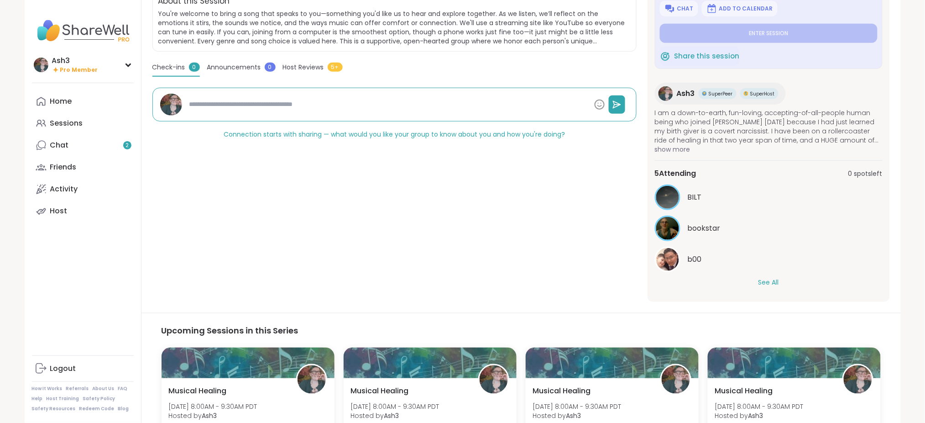
type textarea "*"
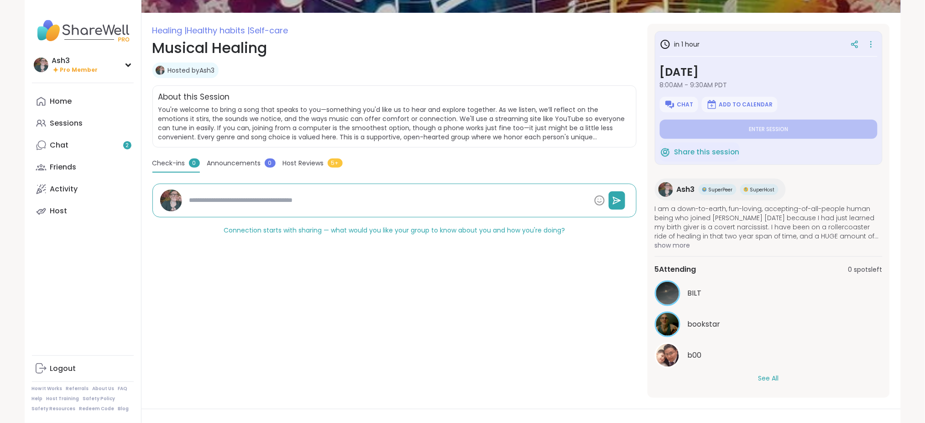
type textarea "*"
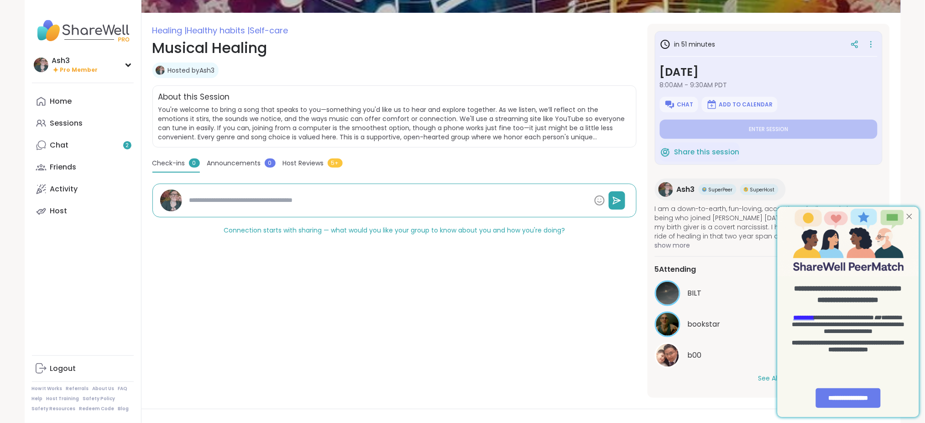
type textarea "*"
click at [909, 213] on div at bounding box center [909, 216] width 12 height 12
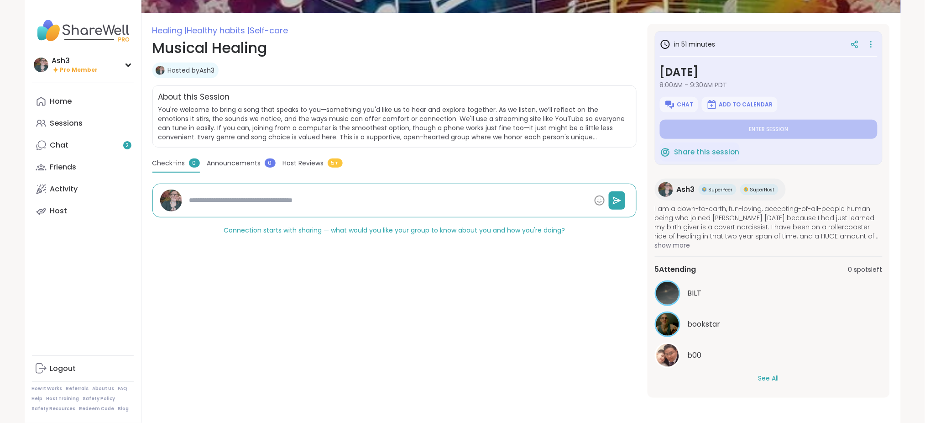
click at [770, 376] on button "See All" at bounding box center [769, 378] width 21 height 10
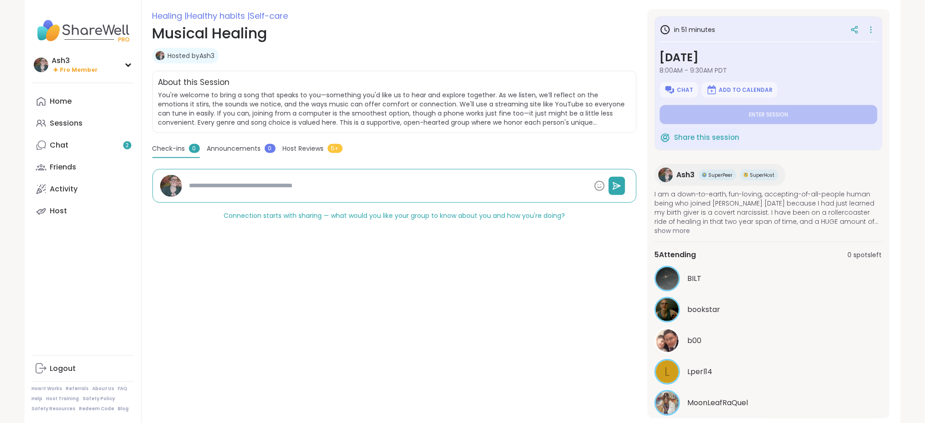
scroll to position [142, 0]
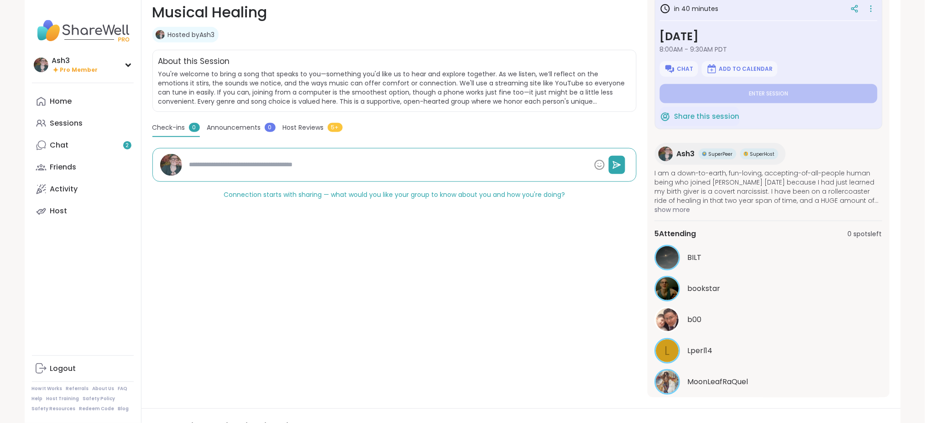
type textarea "*"
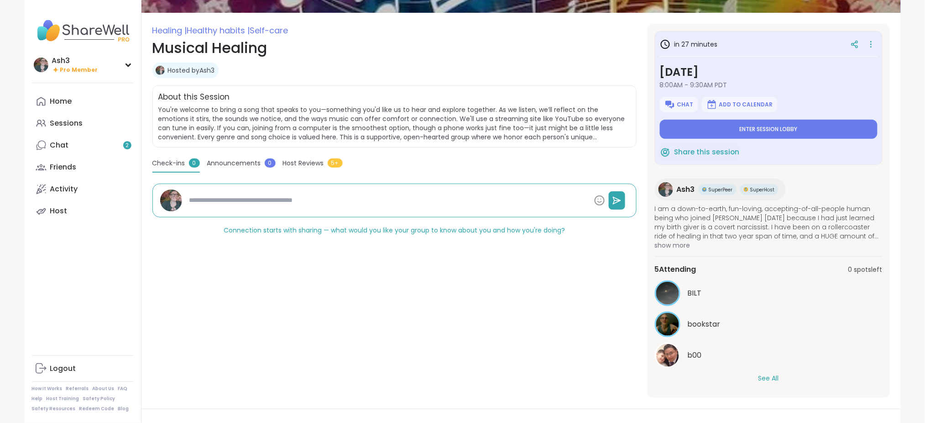
type textarea "*"
click at [777, 377] on button "See All" at bounding box center [769, 378] width 21 height 10
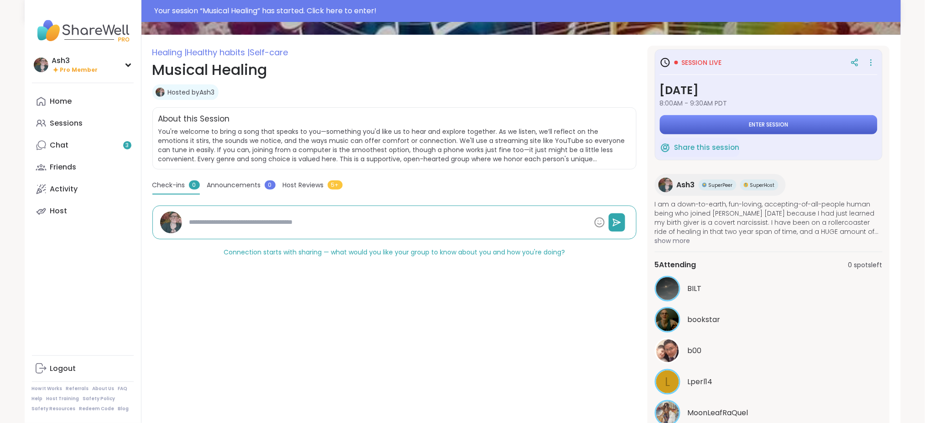
scroll to position [129, 0]
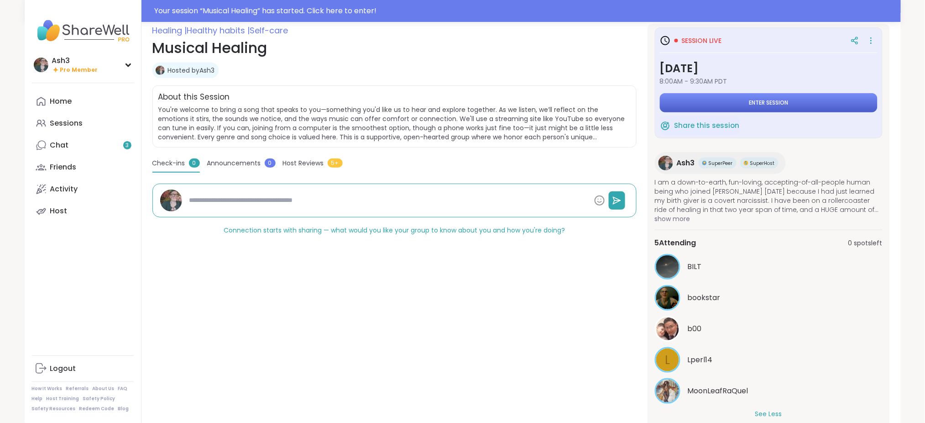
click at [760, 107] on button "Enter session" at bounding box center [769, 102] width 218 height 19
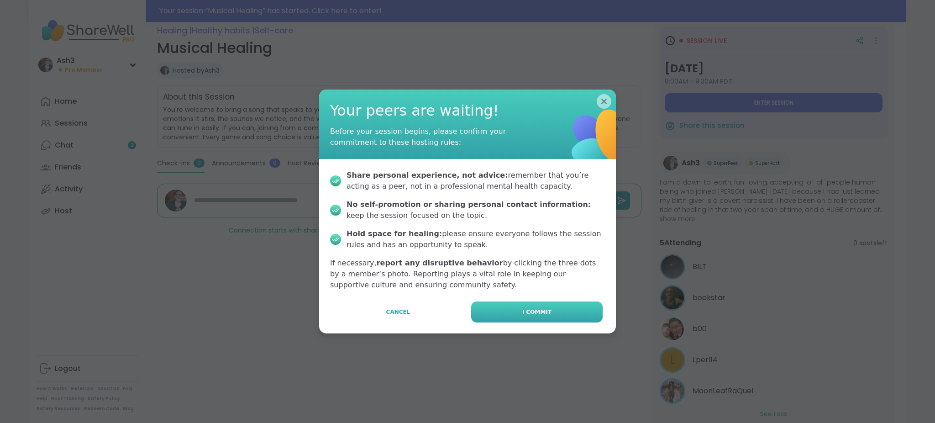
click at [534, 303] on button "I commit" at bounding box center [536, 311] width 131 height 21
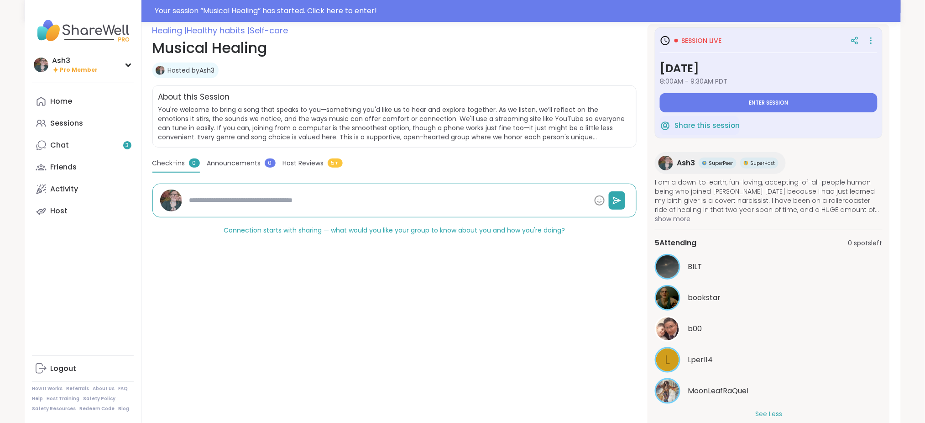
type textarea "*"
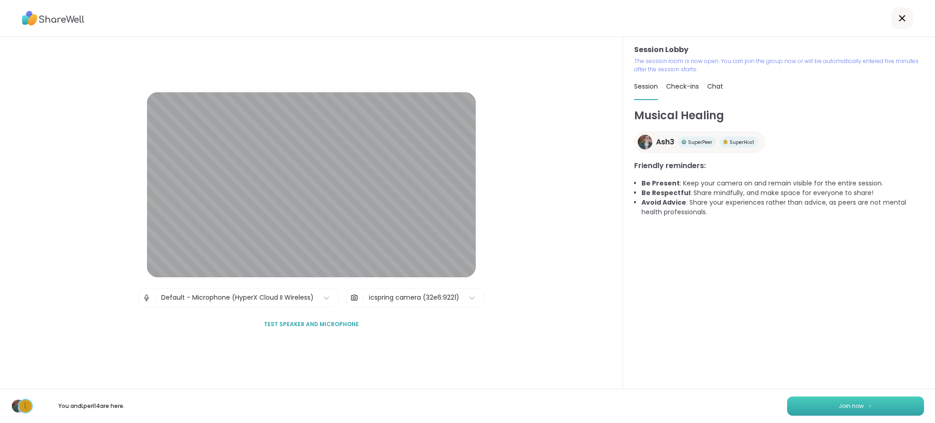
click at [833, 413] on button "Join now" at bounding box center [855, 405] width 137 height 19
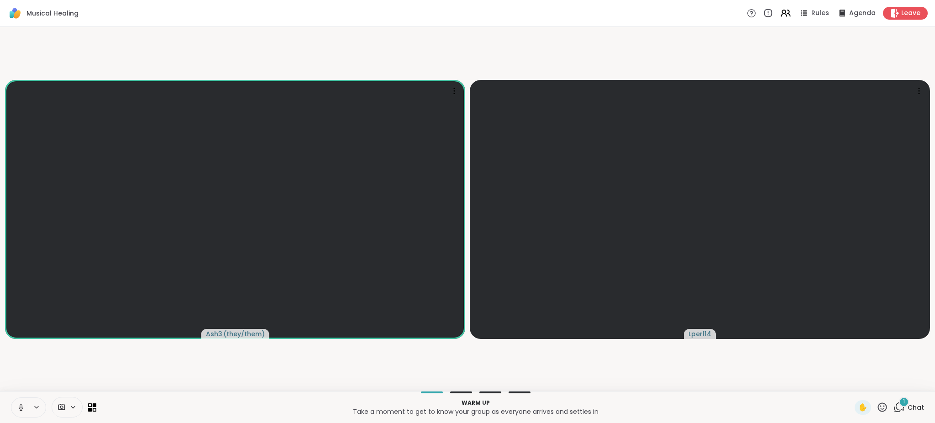
click at [899, 400] on div "1" at bounding box center [904, 402] width 10 height 10
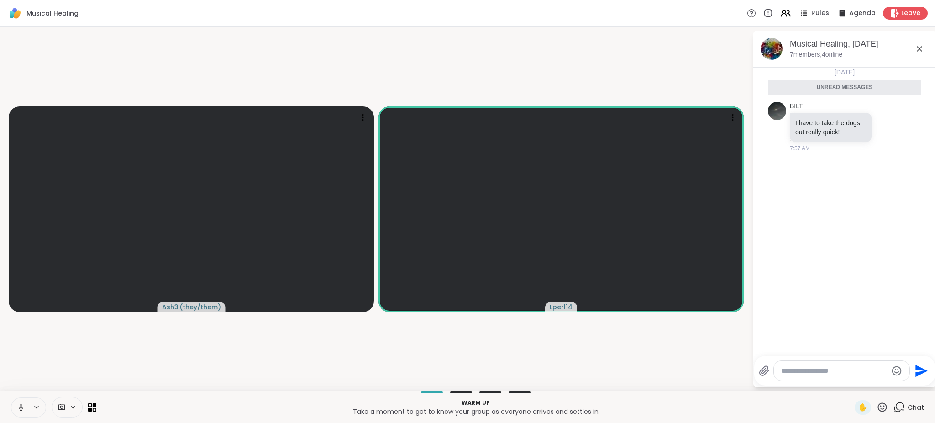
click at [19, 401] on button at bounding box center [19, 407] width 17 height 19
click at [542, 194] on video at bounding box center [560, 208] width 365 height 205
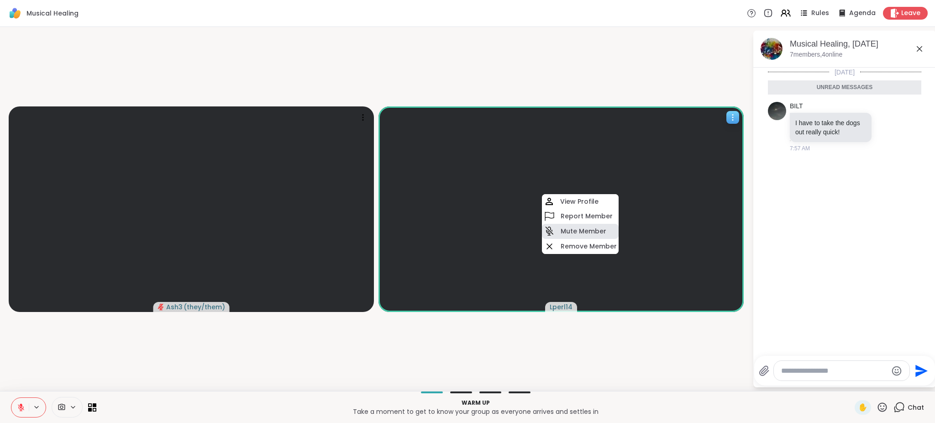
click at [554, 227] on icon at bounding box center [549, 230] width 11 height 11
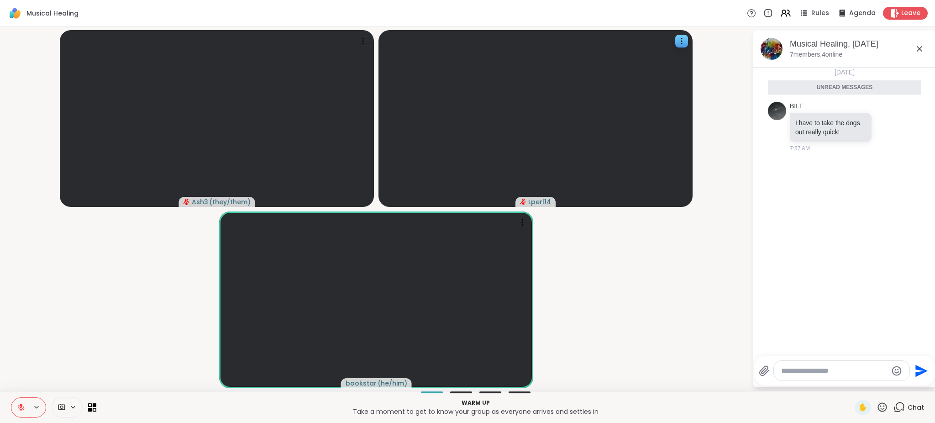
click at [17, 405] on icon at bounding box center [21, 407] width 8 height 8
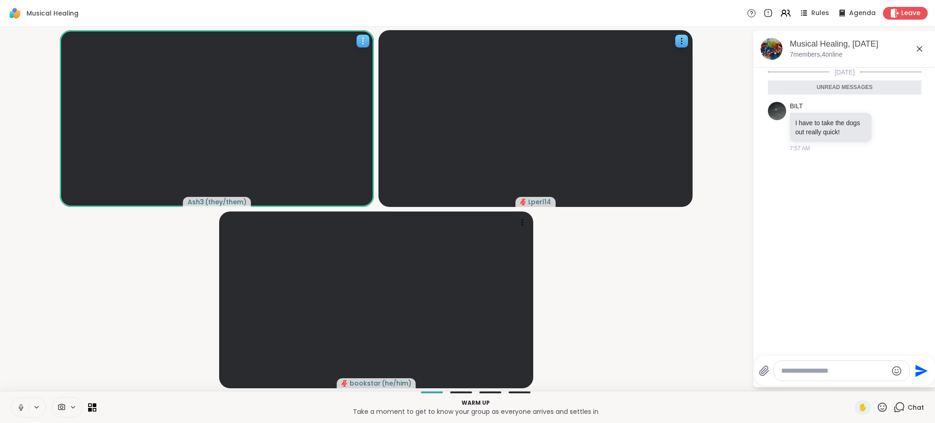
click at [11, 398] on button at bounding box center [19, 407] width 17 height 19
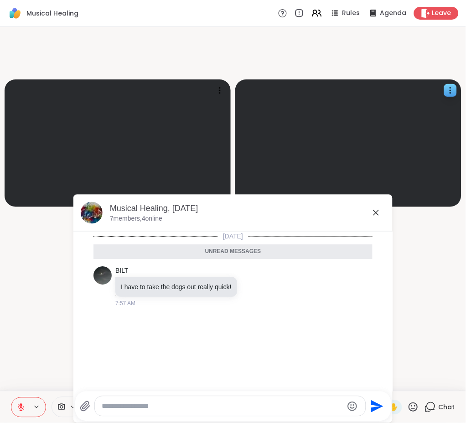
click at [371, 211] on icon at bounding box center [376, 212] width 11 height 11
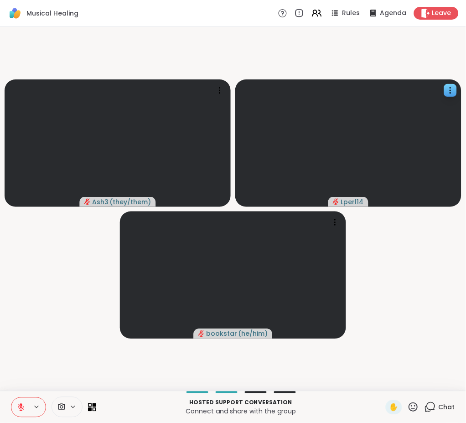
click at [22, 406] on icon at bounding box center [21, 407] width 8 height 8
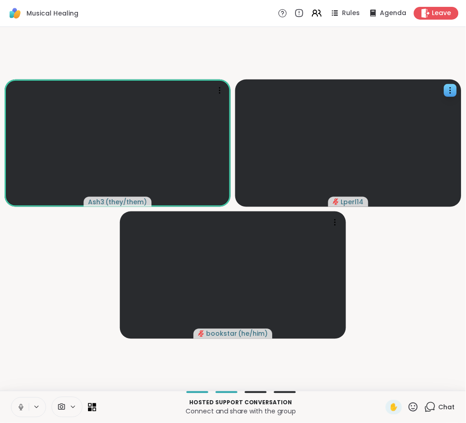
click at [11, 398] on button at bounding box center [19, 407] width 17 height 19
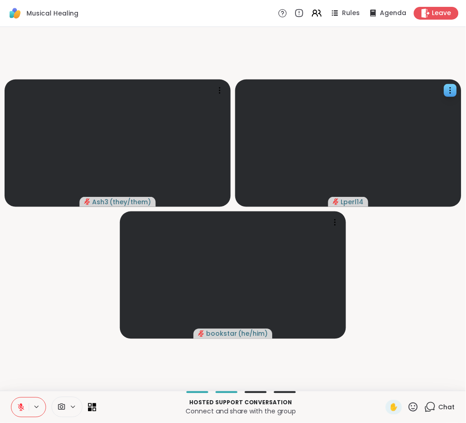
click at [11, 398] on button at bounding box center [19, 407] width 17 height 19
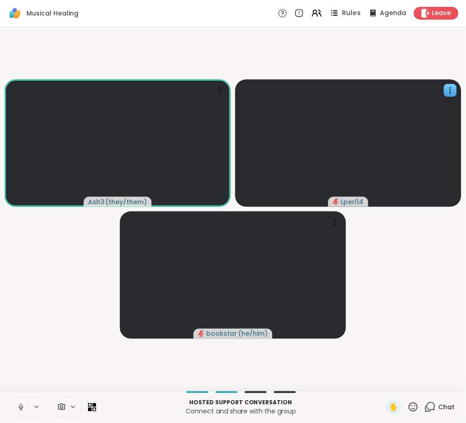
click at [335, 13] on div "Rules" at bounding box center [345, 12] width 32 height 11
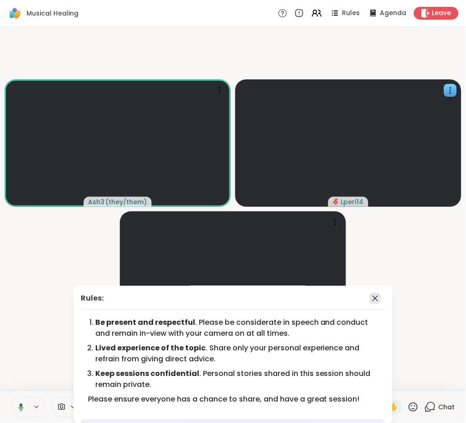
click at [370, 298] on icon at bounding box center [375, 298] width 11 height 11
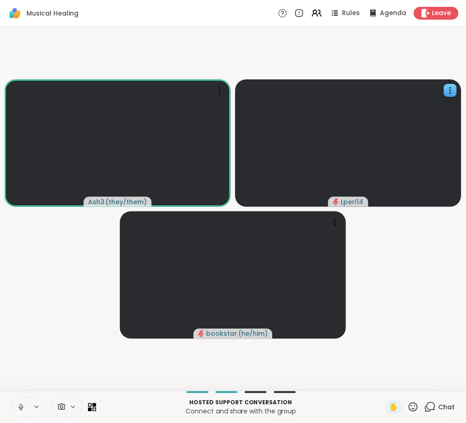
click at [21, 406] on icon at bounding box center [21, 407] width 8 height 8
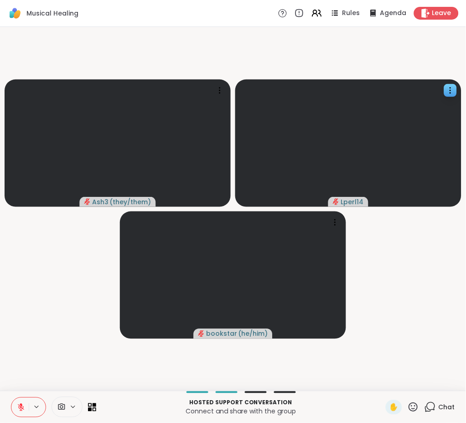
click at [19, 404] on icon at bounding box center [21, 407] width 8 height 8
click at [11, 398] on button at bounding box center [19, 407] width 17 height 19
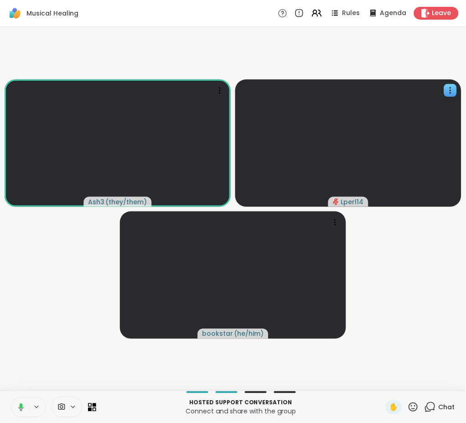
click at [10, 398] on button at bounding box center [19, 407] width 19 height 19
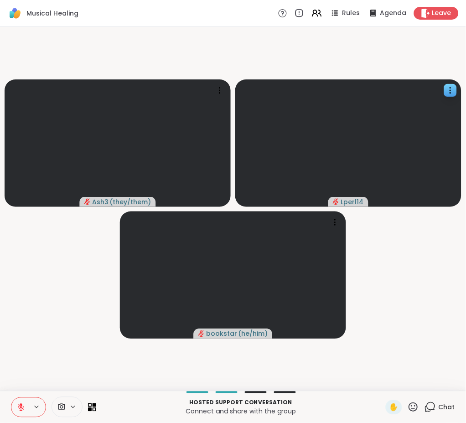
click at [11, 398] on button at bounding box center [19, 407] width 17 height 19
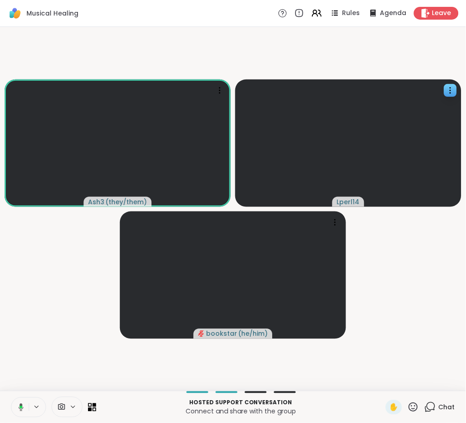
drag, startPoint x: 22, startPoint y: 401, endPoint x: 27, endPoint y: 399, distance: 4.9
click at [22, 401] on button at bounding box center [19, 407] width 19 height 19
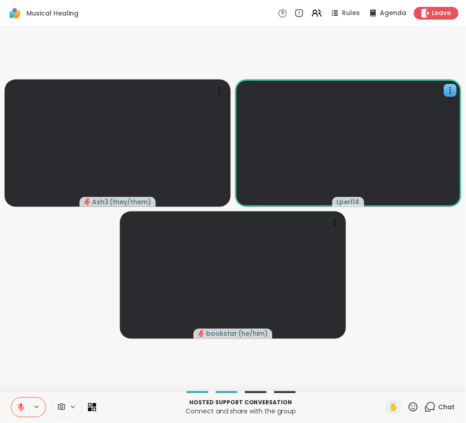
click at [11, 398] on button at bounding box center [19, 407] width 17 height 19
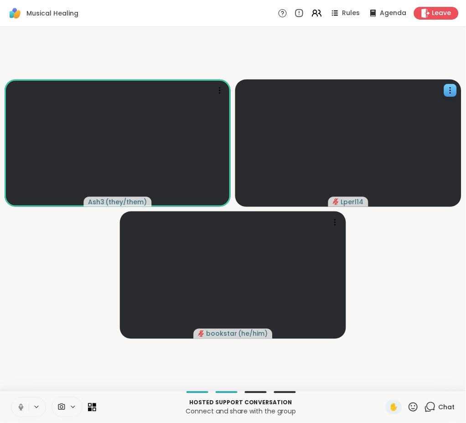
click at [11, 398] on button at bounding box center [19, 407] width 17 height 19
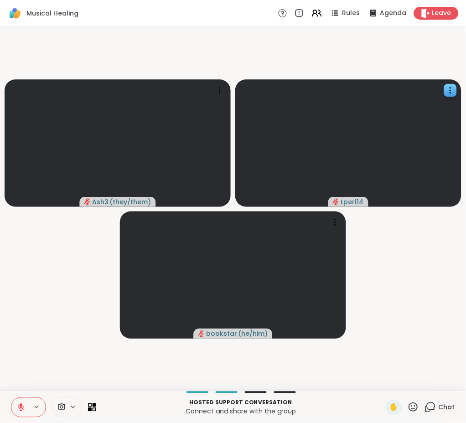
click at [11, 398] on button at bounding box center [19, 407] width 17 height 19
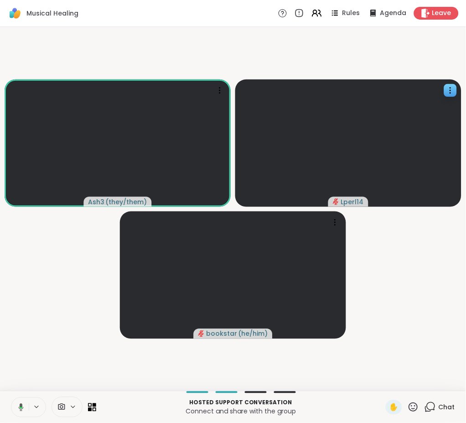
click at [22, 406] on icon at bounding box center [21, 407] width 5 height 8
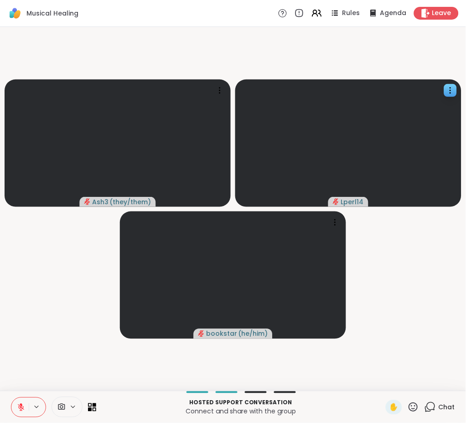
click at [408, 404] on icon at bounding box center [413, 406] width 11 height 11
click at [403, 387] on span "👍" at bounding box center [407, 382] width 9 height 11
click at [21, 406] on icon at bounding box center [21, 405] width 3 height 4
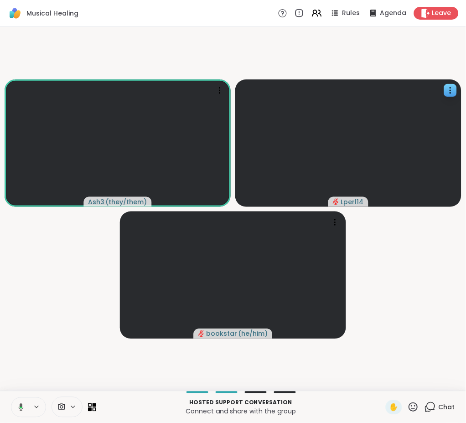
click at [16, 408] on icon at bounding box center [20, 407] width 8 height 8
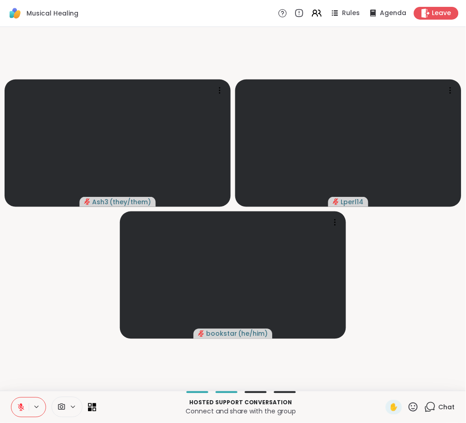
click at [21, 404] on icon at bounding box center [21, 405] width 3 height 4
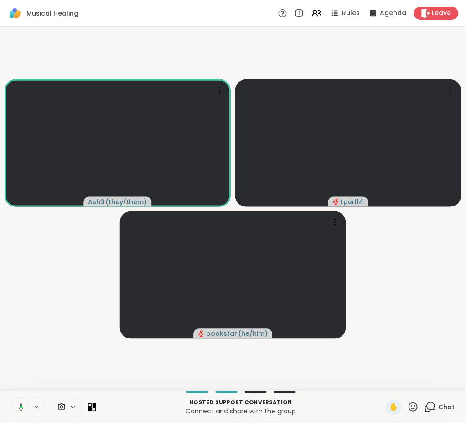
click at [21, 408] on icon at bounding box center [20, 407] width 8 height 8
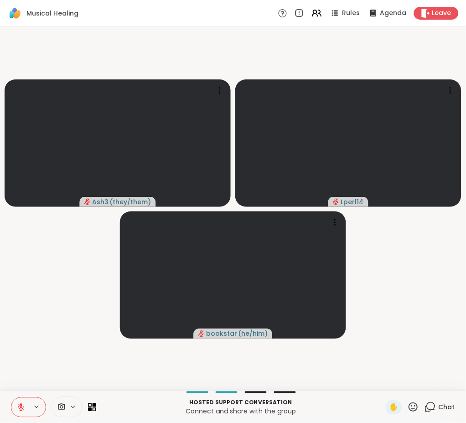
click at [18, 407] on icon at bounding box center [21, 407] width 8 height 8
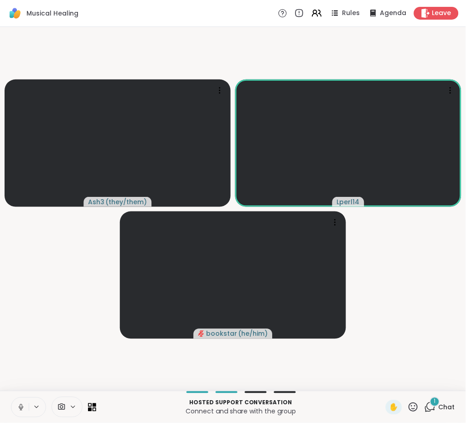
click at [11, 398] on button at bounding box center [19, 407] width 17 height 19
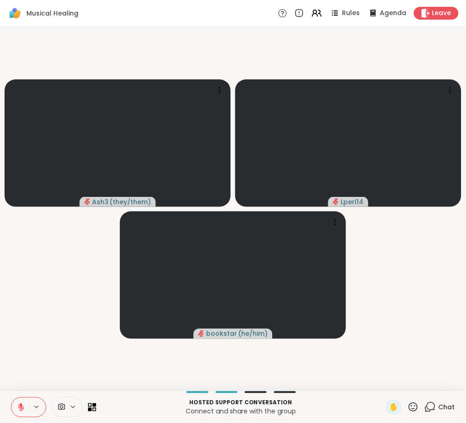
click at [18, 406] on icon at bounding box center [21, 407] width 8 height 8
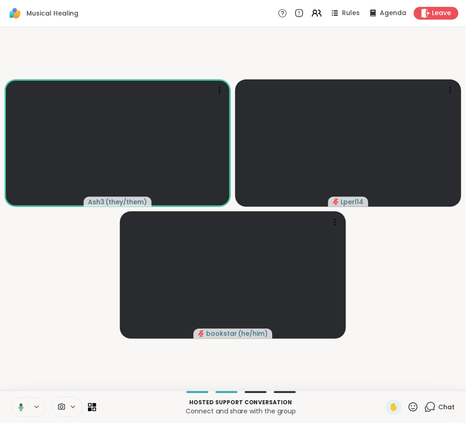
click at [10, 398] on button at bounding box center [19, 407] width 19 height 19
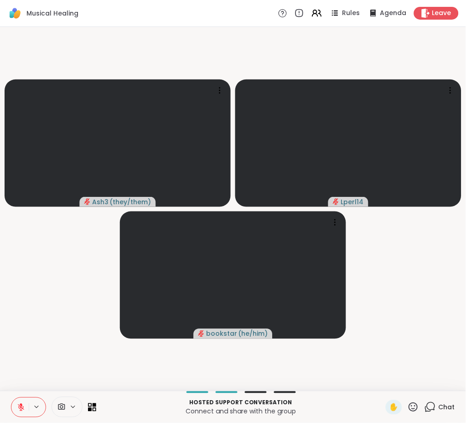
click at [11, 398] on button at bounding box center [19, 407] width 17 height 19
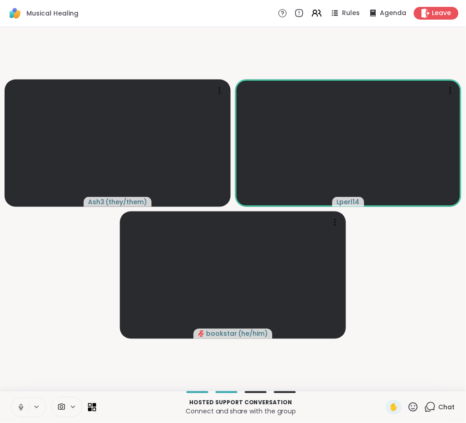
click at [11, 398] on button at bounding box center [19, 407] width 17 height 19
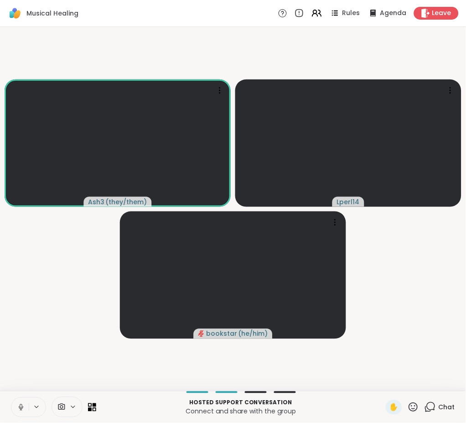
click at [11, 398] on button at bounding box center [19, 407] width 17 height 19
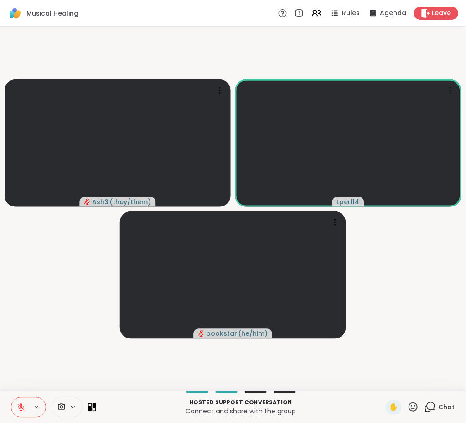
click at [11, 398] on button at bounding box center [19, 407] width 17 height 19
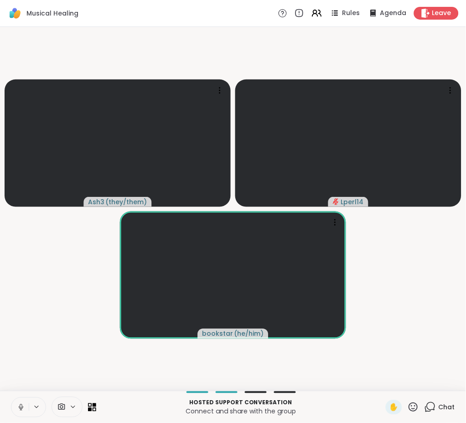
click at [11, 398] on button at bounding box center [19, 407] width 17 height 19
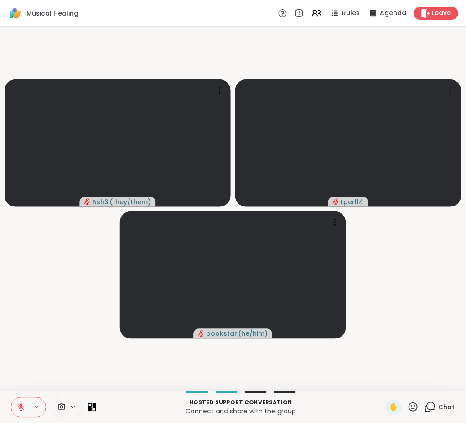
click at [11, 398] on button at bounding box center [19, 407] width 17 height 19
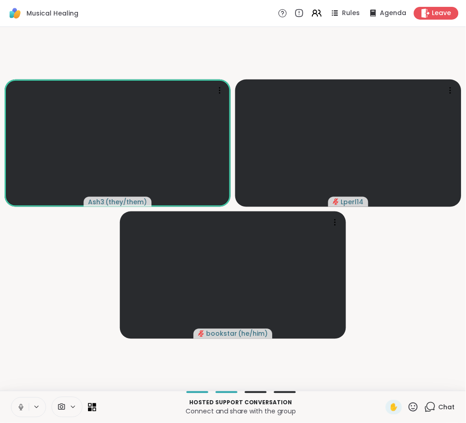
click at [11, 398] on button at bounding box center [19, 407] width 17 height 19
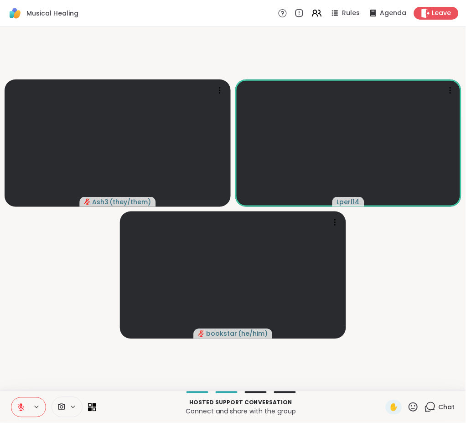
click at [11, 398] on button at bounding box center [19, 407] width 17 height 19
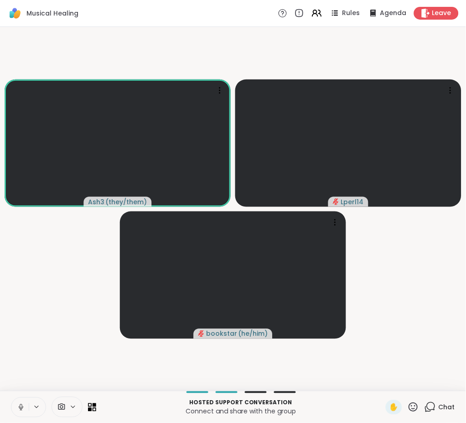
click at [11, 398] on button at bounding box center [19, 407] width 17 height 19
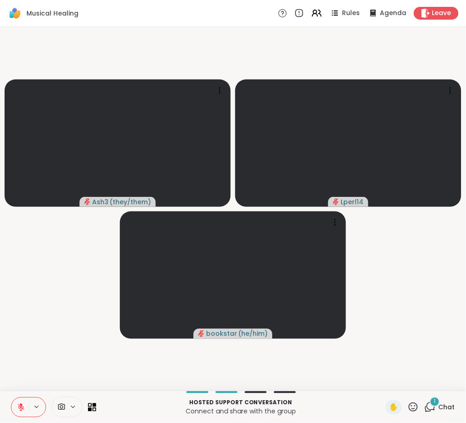
click at [11, 398] on button at bounding box center [19, 407] width 17 height 19
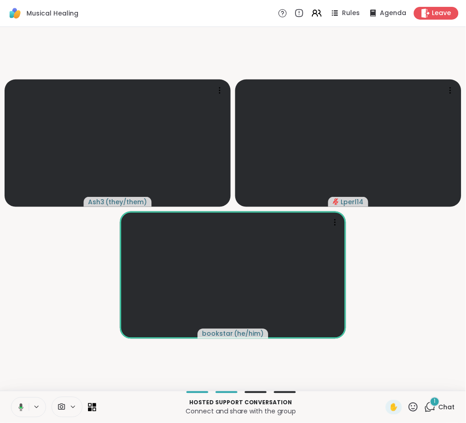
click at [10, 398] on button at bounding box center [19, 407] width 19 height 19
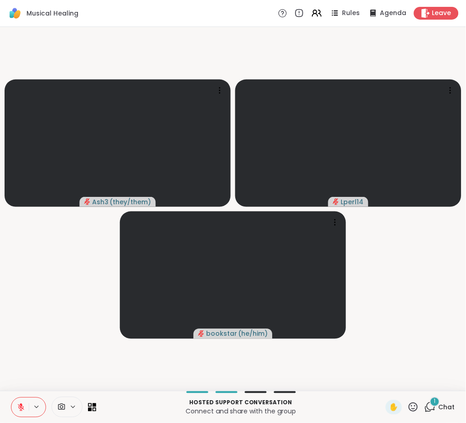
click at [24, 405] on button at bounding box center [19, 407] width 17 height 19
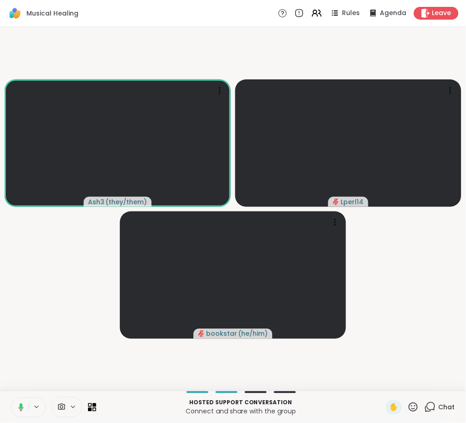
click at [22, 406] on icon at bounding box center [21, 405] width 3 height 5
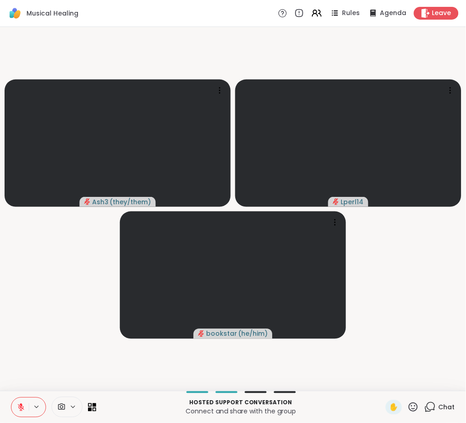
click at [408, 363] on video-player-container "Ash3 ( they/them ) Lperl14 bookstar ( he/him )" at bounding box center [232, 209] width 455 height 356
click at [409, 403] on icon at bounding box center [413, 406] width 9 height 9
click at [392, 375] on div "✋ ❤️ 👍 🌟 🎉" at bounding box center [417, 382] width 91 height 29
click at [408, 406] on icon at bounding box center [413, 406] width 11 height 11
click at [403, 383] on span "👍" at bounding box center [407, 382] width 9 height 11
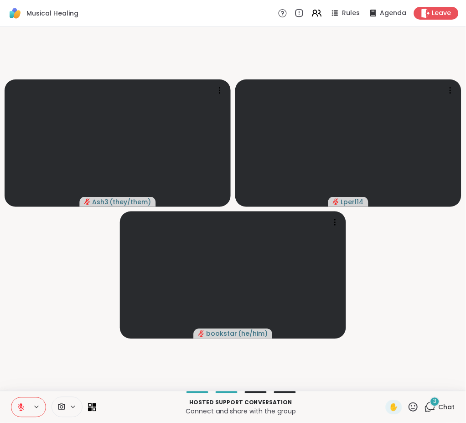
click at [18, 404] on icon at bounding box center [21, 407] width 8 height 8
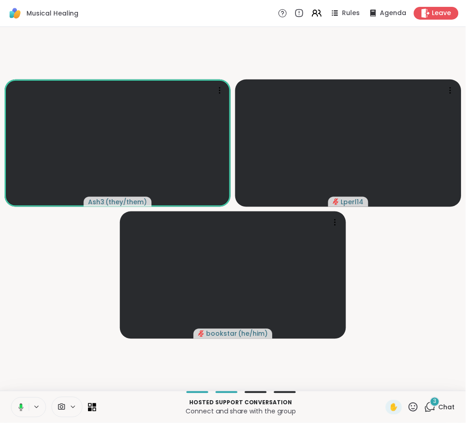
click at [17, 409] on icon at bounding box center [20, 407] width 8 height 8
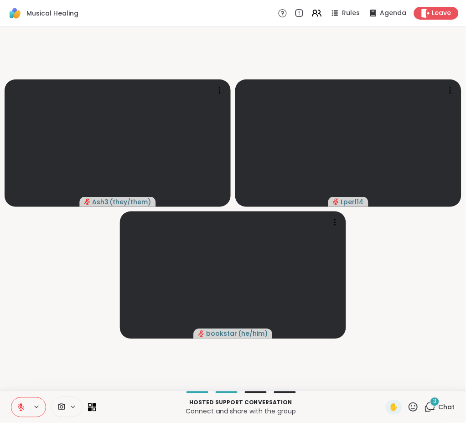
click at [19, 405] on icon at bounding box center [21, 407] width 8 height 8
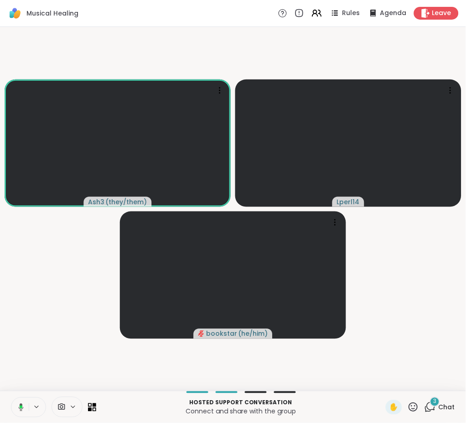
click at [10, 398] on button at bounding box center [19, 407] width 19 height 19
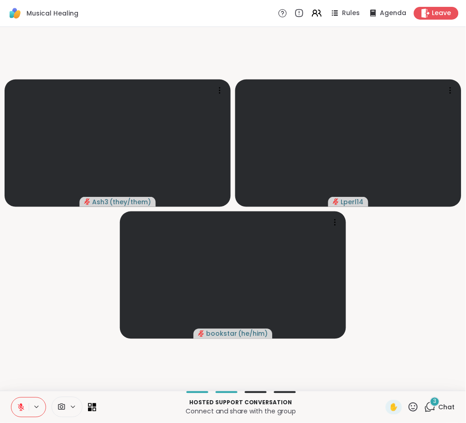
click at [11, 398] on button at bounding box center [19, 407] width 17 height 19
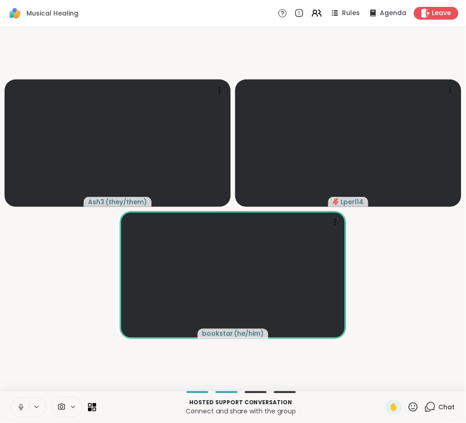
click at [19, 409] on icon at bounding box center [21, 407] width 8 height 8
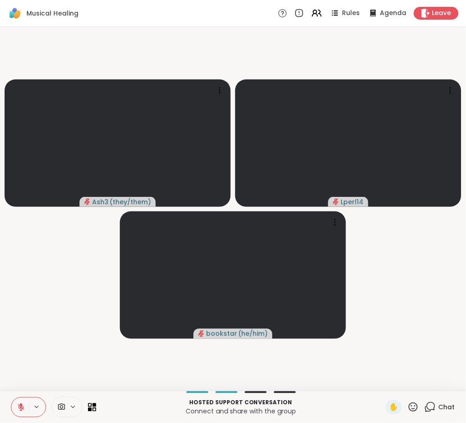
click at [11, 398] on button at bounding box center [19, 407] width 17 height 19
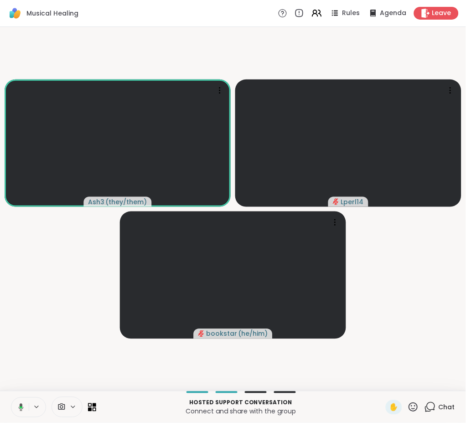
click at [10, 398] on button at bounding box center [19, 407] width 19 height 19
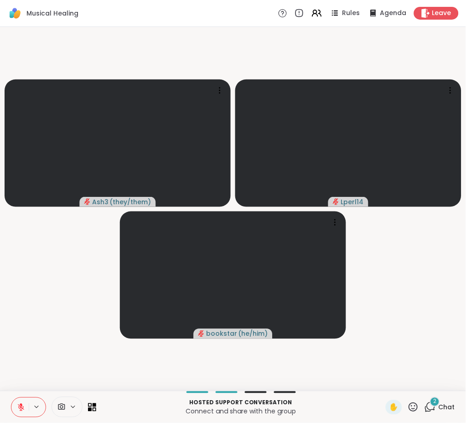
click at [408, 404] on icon at bounding box center [413, 406] width 11 height 11
click at [403, 383] on span "👍" at bounding box center [407, 382] width 9 height 11
click at [17, 406] on icon at bounding box center [21, 407] width 8 height 8
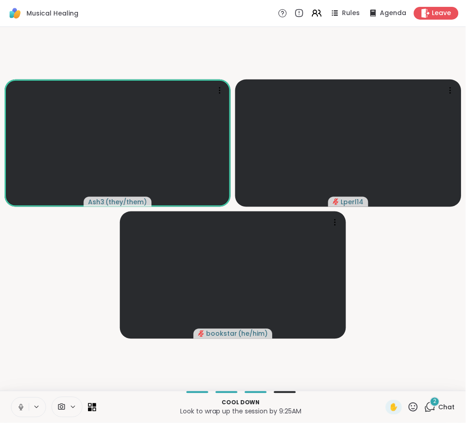
click at [20, 407] on icon at bounding box center [21, 406] width 2 height 4
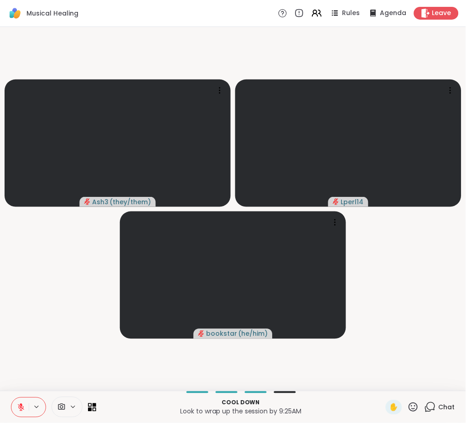
click at [17, 407] on icon at bounding box center [21, 407] width 8 height 8
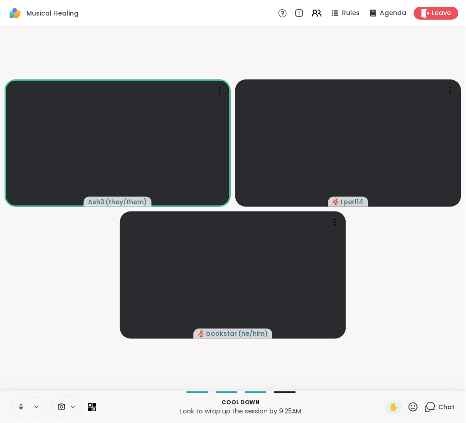
click at [323, 49] on video-player-container "Ash3 ( they/them ) Lperl14 bookstar ( he/him )" at bounding box center [232, 209] width 455 height 356
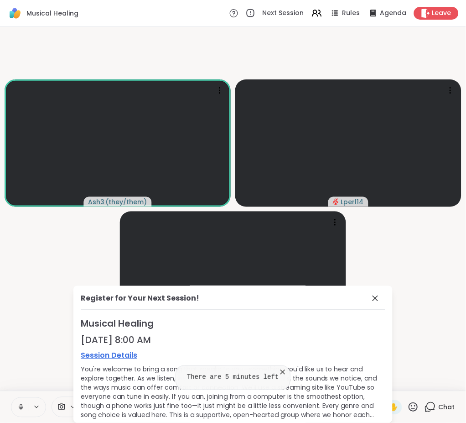
click at [370, 298] on icon at bounding box center [375, 298] width 11 height 11
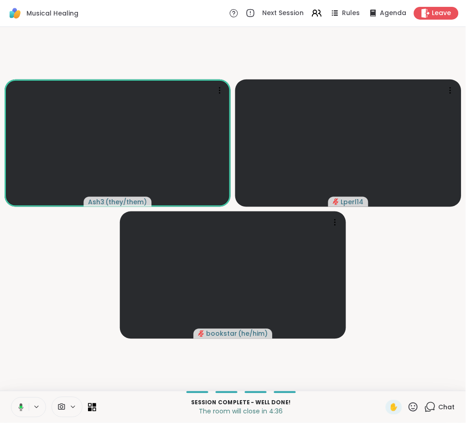
click at [18, 408] on icon at bounding box center [20, 407] width 8 height 8
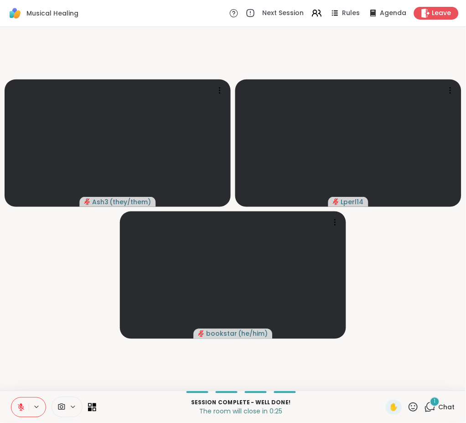
click at [21, 409] on icon at bounding box center [21, 407] width 8 height 8
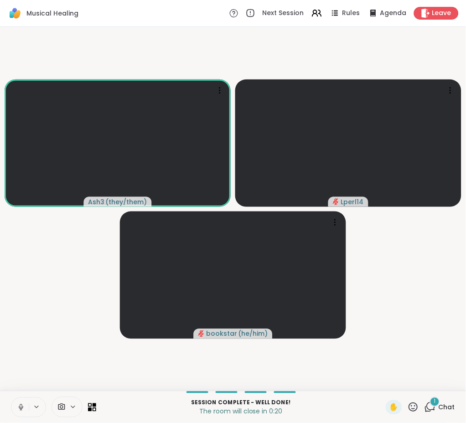
click at [11, 398] on button at bounding box center [19, 407] width 17 height 19
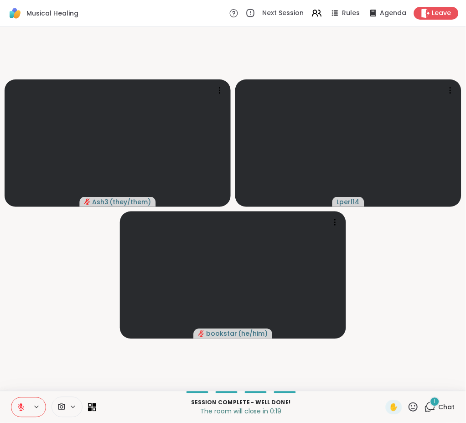
click at [11, 398] on button at bounding box center [19, 407] width 17 height 19
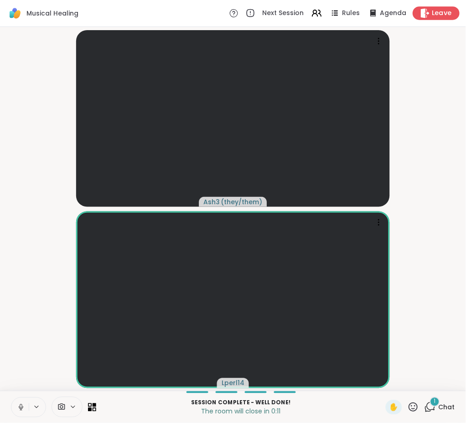
click at [433, 14] on span "Leave" at bounding box center [443, 14] width 20 height 10
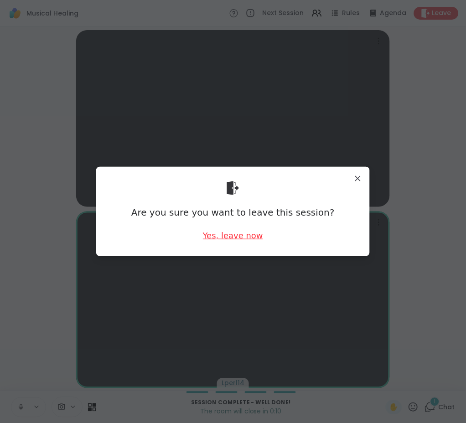
click at [228, 236] on div "Yes, leave now" at bounding box center [233, 235] width 60 height 11
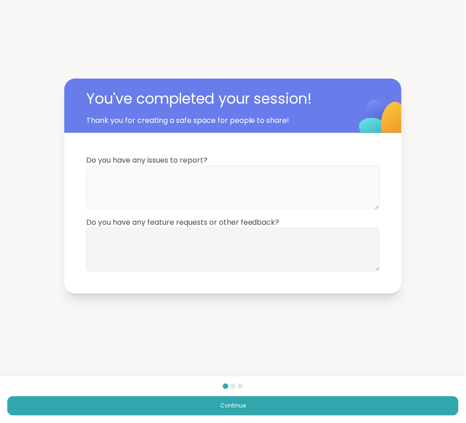
click at [262, 182] on textarea at bounding box center [233, 188] width 294 height 44
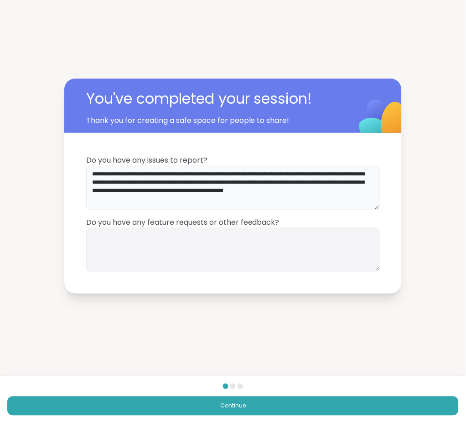
type textarea "**********"
click at [180, 250] on textarea at bounding box center [233, 250] width 294 height 44
type textarea "**********"
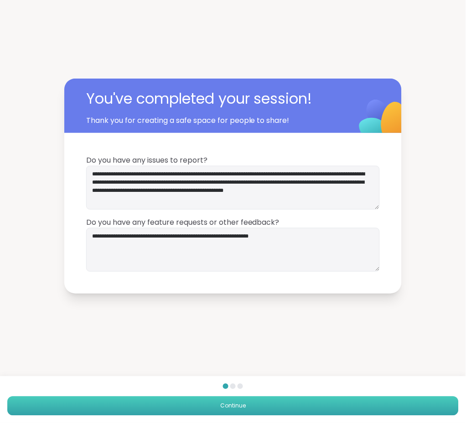
click at [315, 406] on button "Continue" at bounding box center [233, 405] width 452 height 19
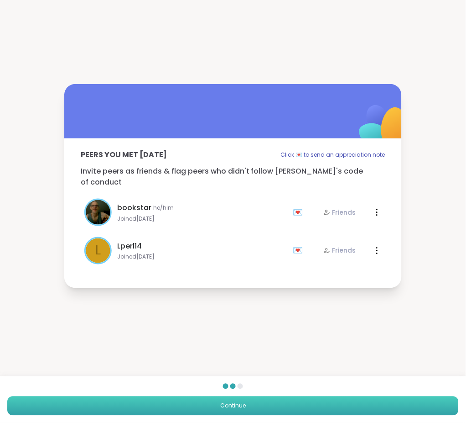
click at [329, 402] on button "Continue" at bounding box center [233, 405] width 452 height 19
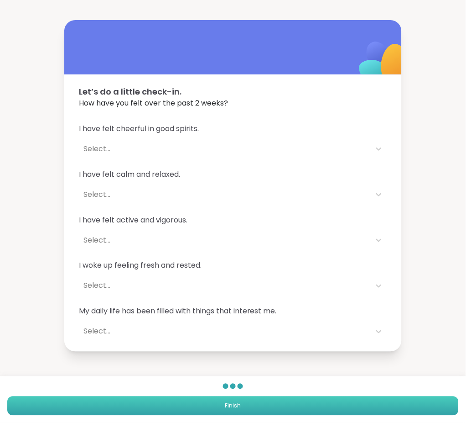
click at [329, 401] on button "Finish" at bounding box center [233, 405] width 452 height 19
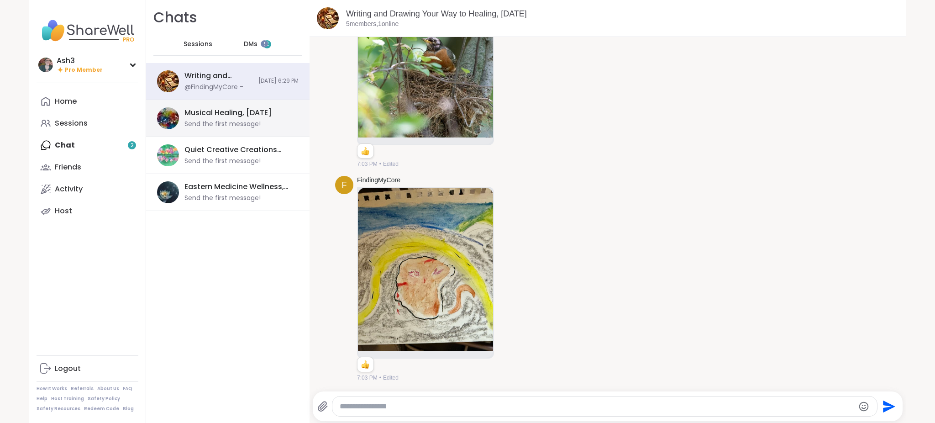
click at [206, 112] on div "Musical Healing, [DATE]" at bounding box center [227, 113] width 87 height 10
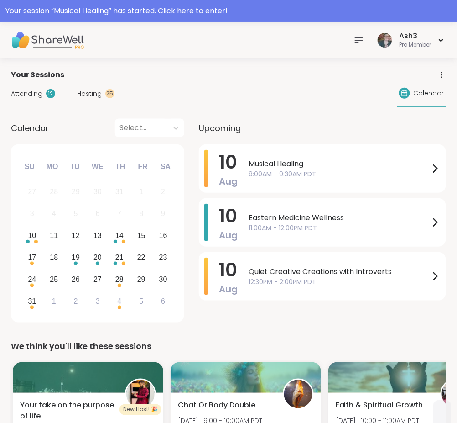
click at [361, 34] on div at bounding box center [359, 40] width 18 height 18
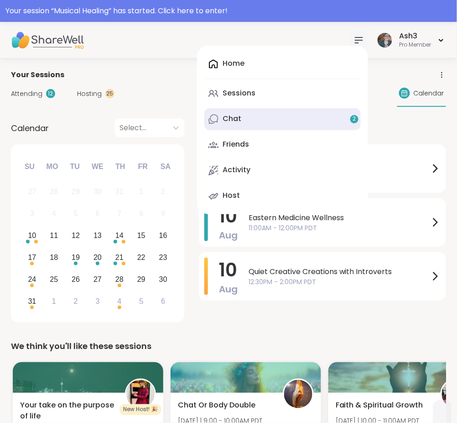
click at [260, 117] on link "Chat 2" at bounding box center [282, 119] width 157 height 22
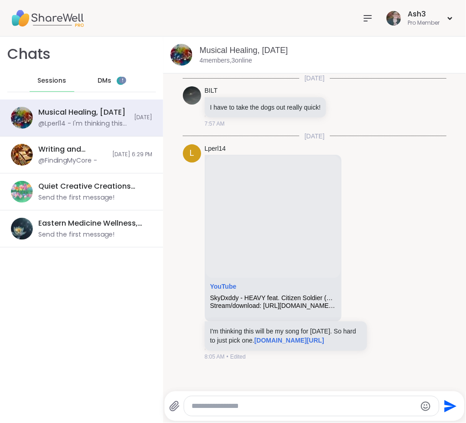
click at [213, 407] on textarea "Type your message" at bounding box center [304, 406] width 225 height 9
type textarea "******"
paste textarea "****** ********* ********"
type textarea "****** ********* ********"
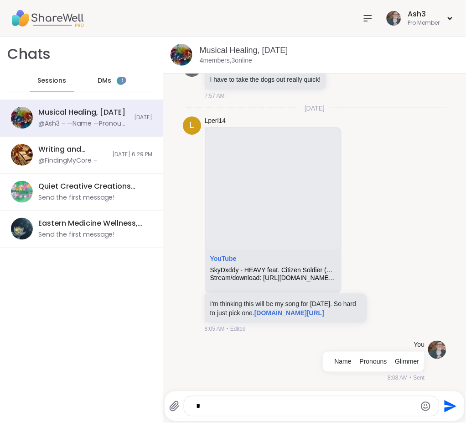
click at [203, 406] on textarea "Type your message" at bounding box center [304, 406] width 216 height 9
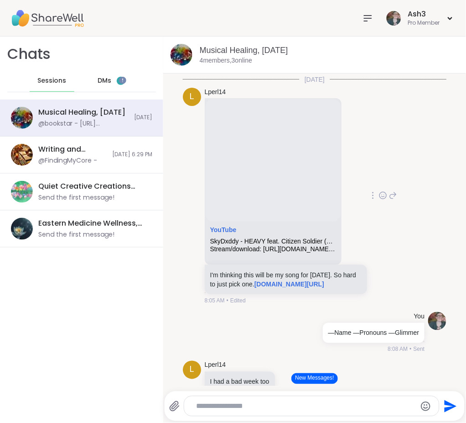
scroll to position [53, 0]
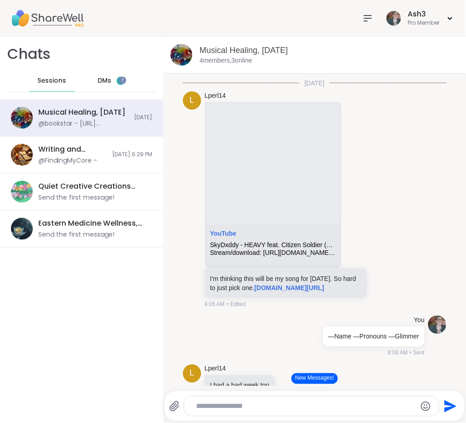
click at [292, 379] on button "New Messages!" at bounding box center [315, 378] width 46 height 11
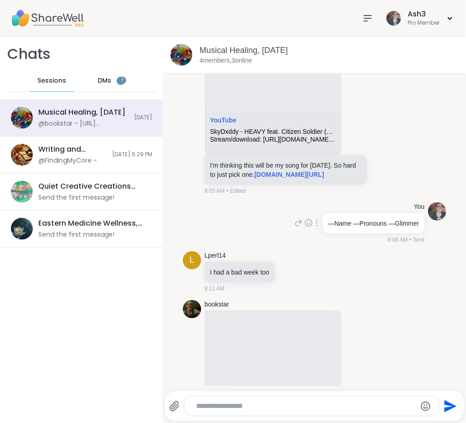
scroll to position [143, 0]
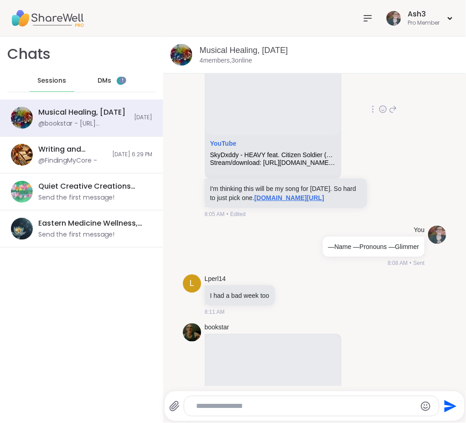
click at [291, 198] on link "[DOMAIN_NAME][URL]" at bounding box center [290, 197] width 70 height 7
click at [296, 375] on button "New Messages!" at bounding box center [315, 378] width 46 height 11
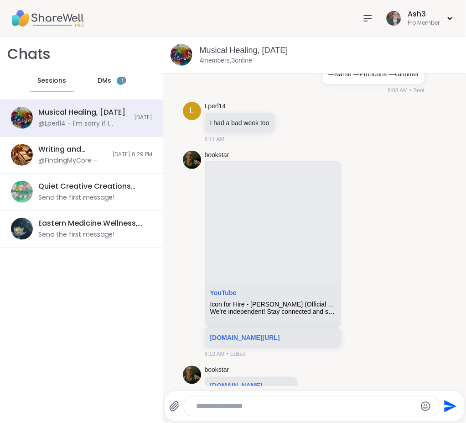
scroll to position [325, 0]
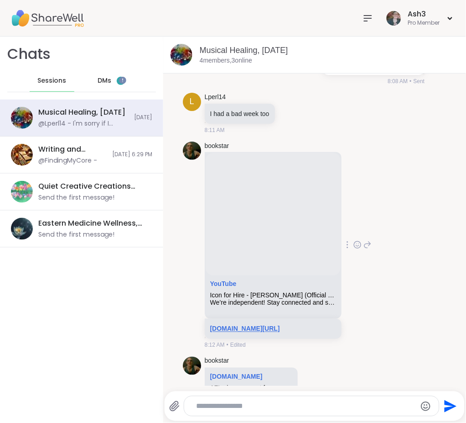
click at [249, 332] on link "[DOMAIN_NAME][URL]" at bounding box center [245, 328] width 70 height 7
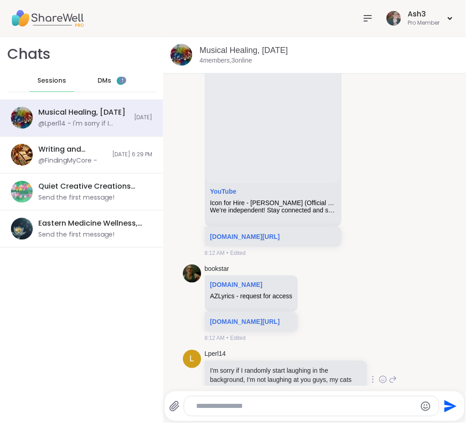
scroll to position [446, 0]
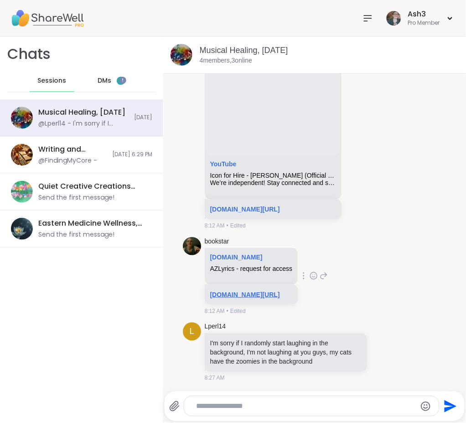
click at [241, 298] on link "[DOMAIN_NAME][URL]" at bounding box center [245, 294] width 70 height 7
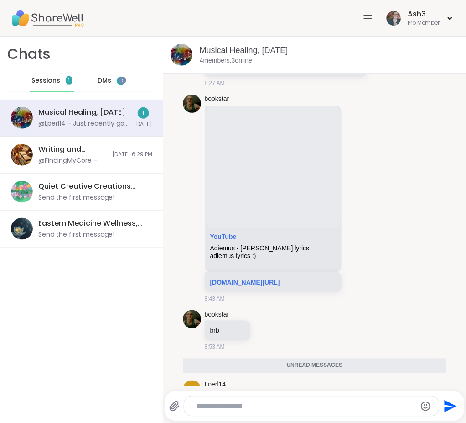
scroll to position [806, 0]
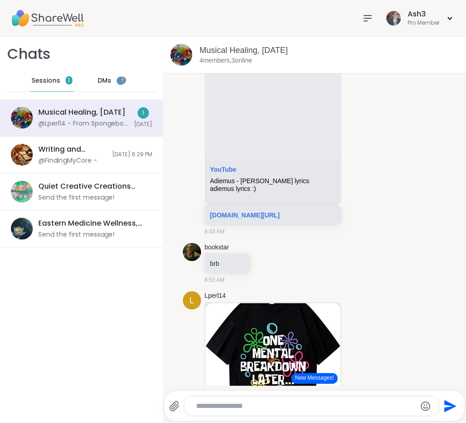
click at [305, 380] on button "New Messages!" at bounding box center [315, 378] width 46 height 11
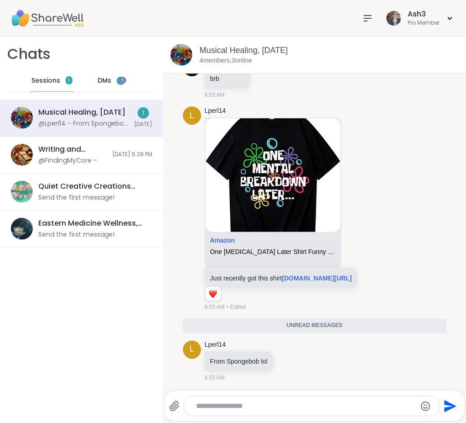
scroll to position [996, 0]
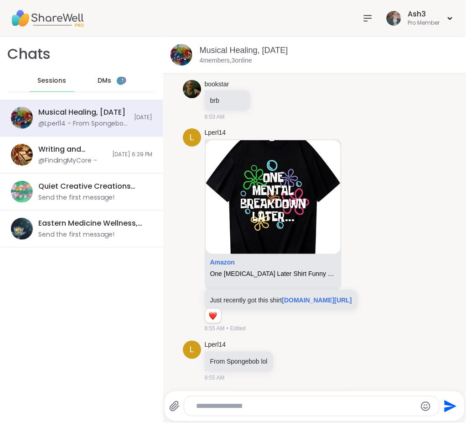
click at [246, 401] on div at bounding box center [311, 406] width 255 height 20
click at [244, 408] on textarea "Type your message" at bounding box center [304, 406] width 216 height 9
paste textarea "**********"
type textarea "**********"
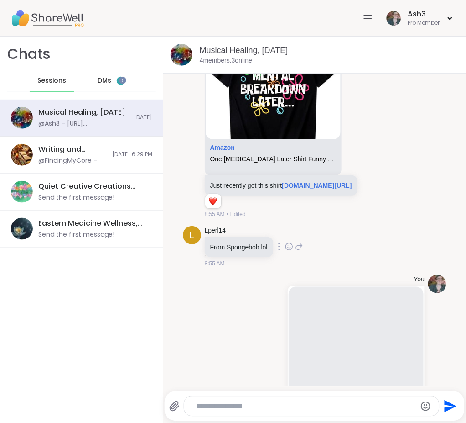
scroll to position [1221, 0]
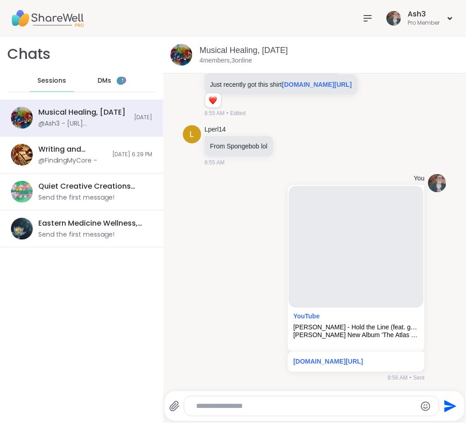
click at [237, 407] on textarea "Type your message" at bounding box center [304, 406] width 216 height 9
paste textarea "**********"
type textarea "**********"
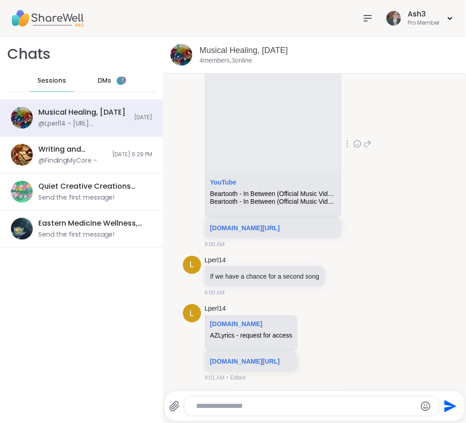
scroll to position [1837, 0]
click at [230, 231] on link "[DOMAIN_NAME][URL]" at bounding box center [245, 227] width 70 height 7
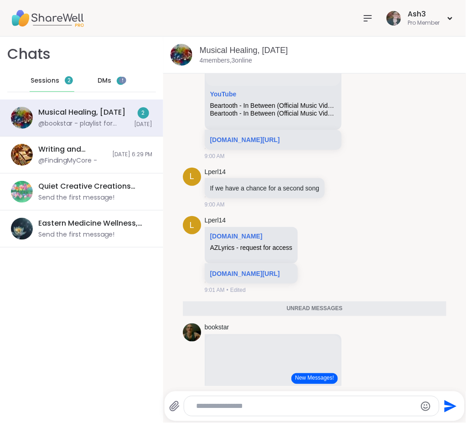
scroll to position [1967, 0]
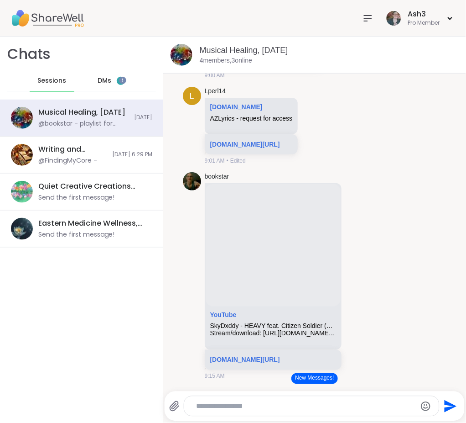
click at [308, 377] on button "New Messages!" at bounding box center [315, 378] width 46 height 11
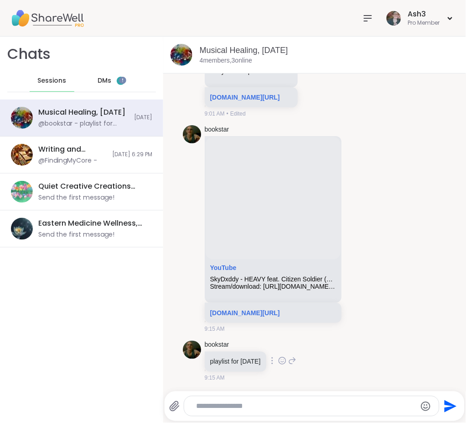
scroll to position [2160, 0]
click at [266, 309] on link "[DOMAIN_NAME][URL]" at bounding box center [245, 312] width 70 height 7
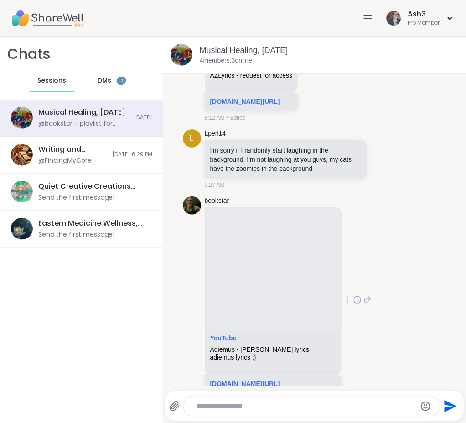
scroll to position [781, 0]
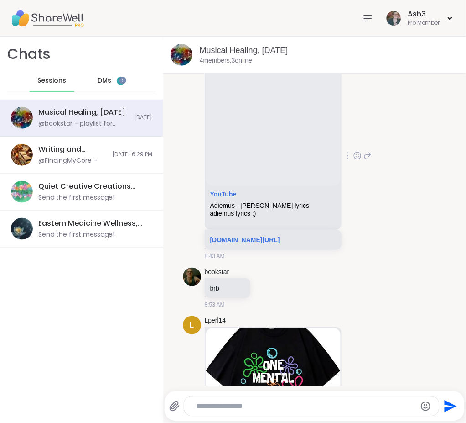
click at [247, 242] on div "[DOMAIN_NAME][URL]" at bounding box center [273, 240] width 137 height 20
click at [247, 243] on link "[DOMAIN_NAME][URL]" at bounding box center [245, 239] width 70 height 7
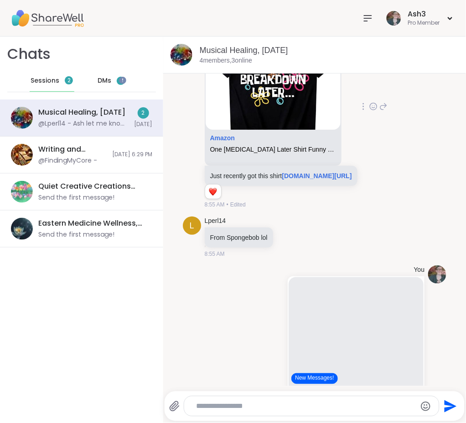
scroll to position [1105, 0]
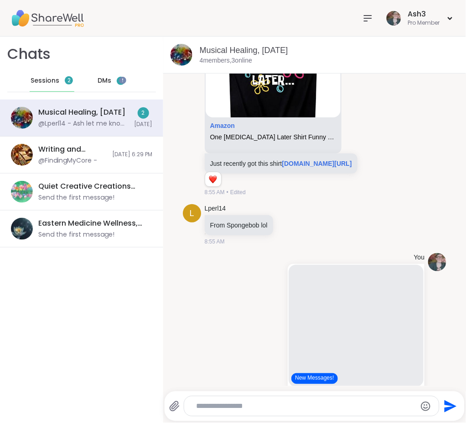
click at [293, 378] on button "New Messages!" at bounding box center [315, 378] width 46 height 11
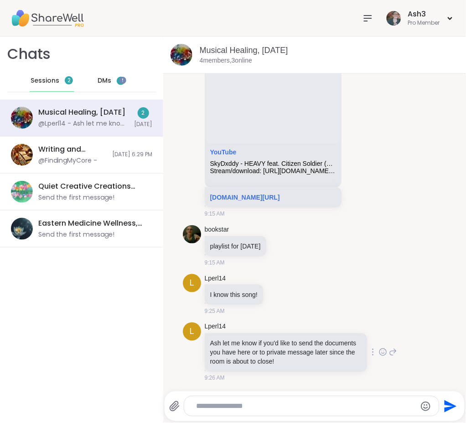
scroll to position [2276, 0]
click at [313, 409] on textarea "Type your message" at bounding box center [304, 406] width 216 height 9
click at [389, 352] on icon at bounding box center [393, 351] width 8 height 11
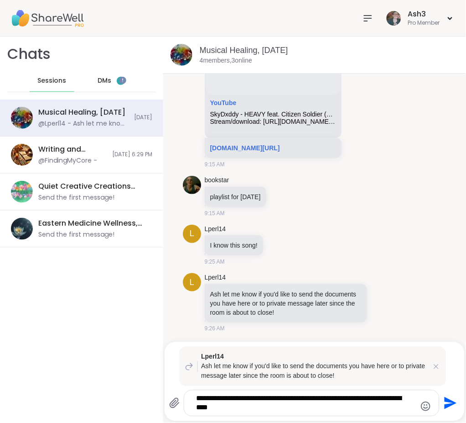
type textarea "**********"
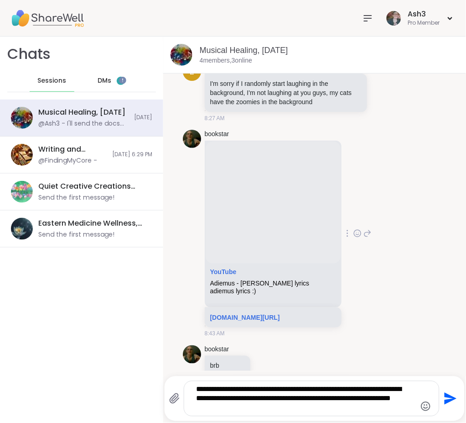
scroll to position [751, 0]
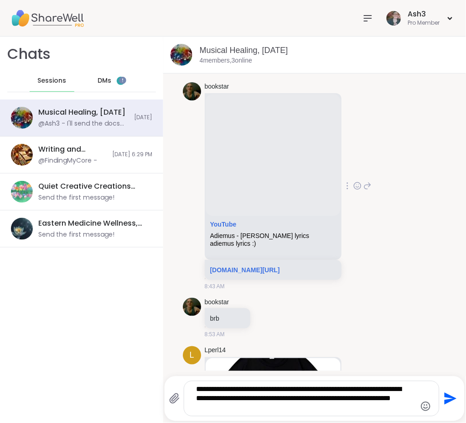
type textarea "**********"
click at [368, 191] on icon at bounding box center [368, 185] width 8 height 11
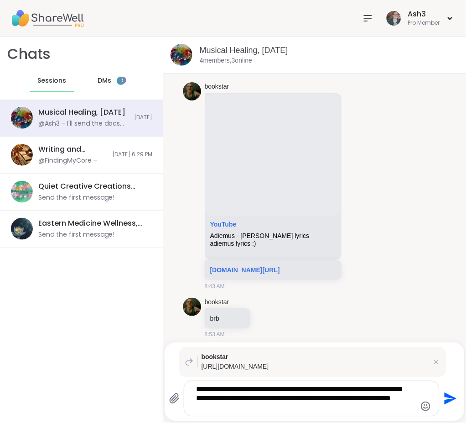
click at [445, 395] on icon "Send" at bounding box center [451, 399] width 12 height 12
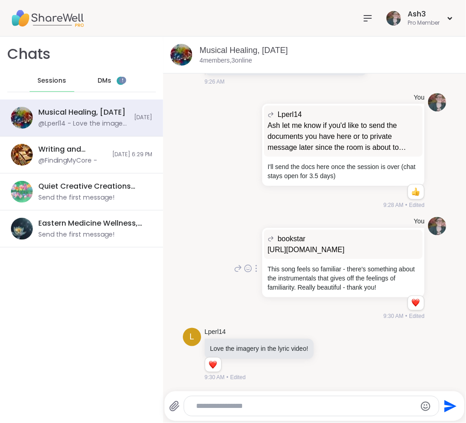
scroll to position [2511, 0]
click at [234, 156] on icon at bounding box center [238, 150] width 8 height 11
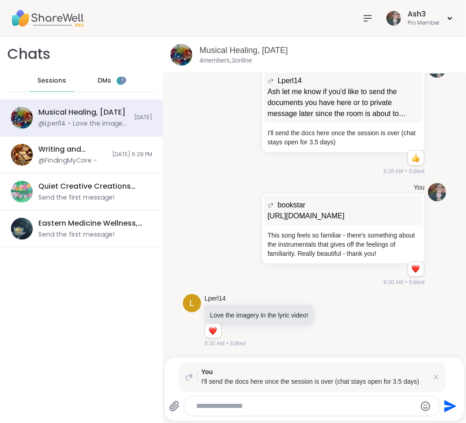
click at [390, 25] on icon at bounding box center [393, 22] width 6 height 6
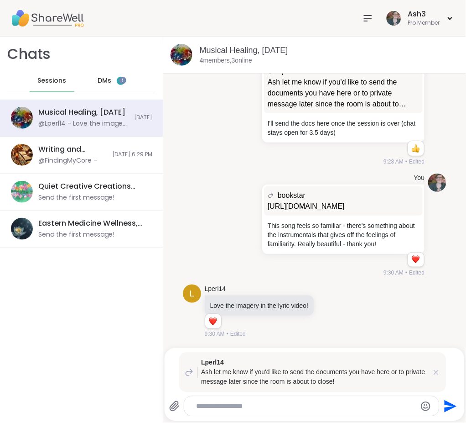
type textarea "*"
type textarea "**********"
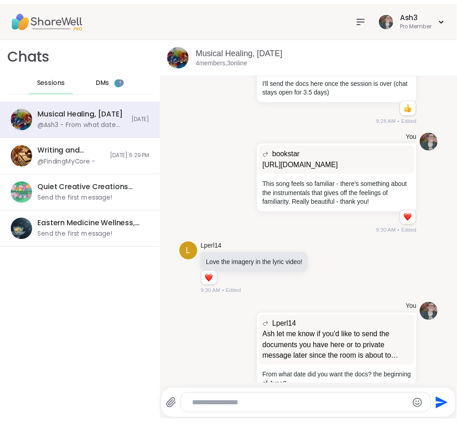
scroll to position [2703, 0]
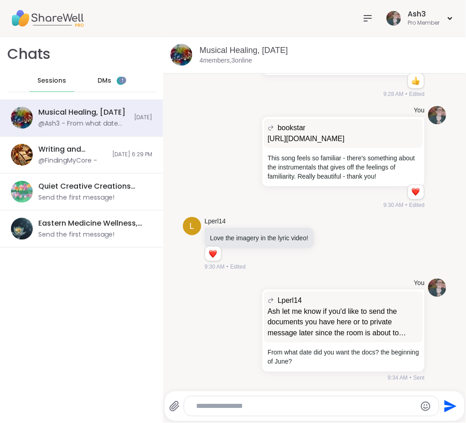
click at [363, 15] on icon at bounding box center [368, 18] width 11 height 11
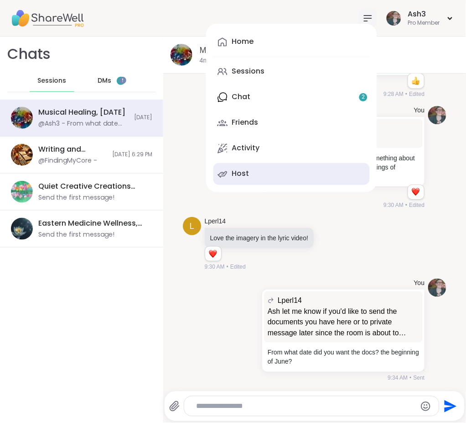
click at [262, 174] on link "Host" at bounding box center [292, 174] width 157 height 22
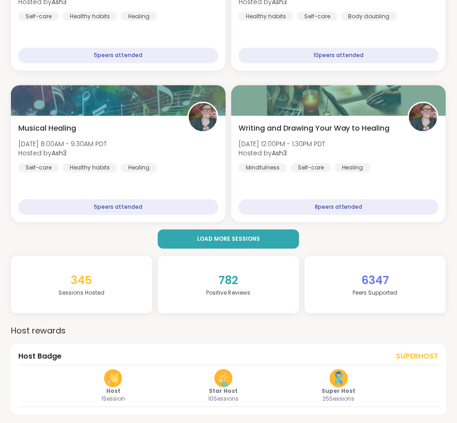
scroll to position [1014, 0]
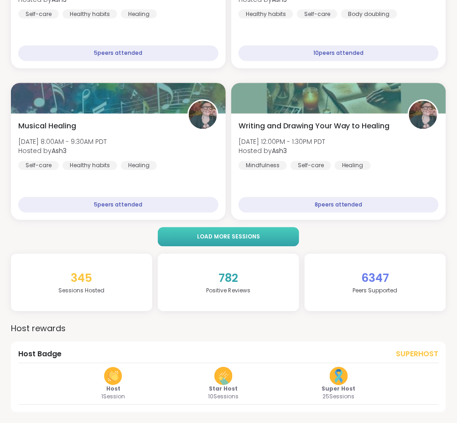
click at [227, 227] on button "Load more sessions" at bounding box center [228, 236] width 141 height 19
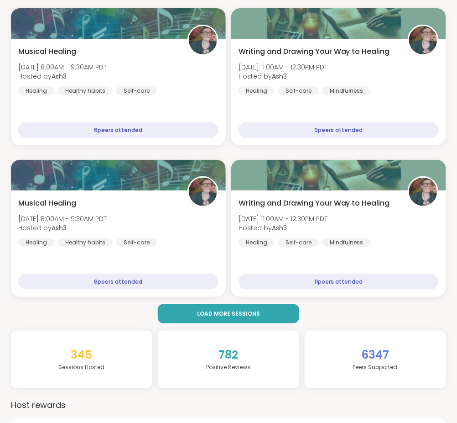
scroll to position [1420, 0]
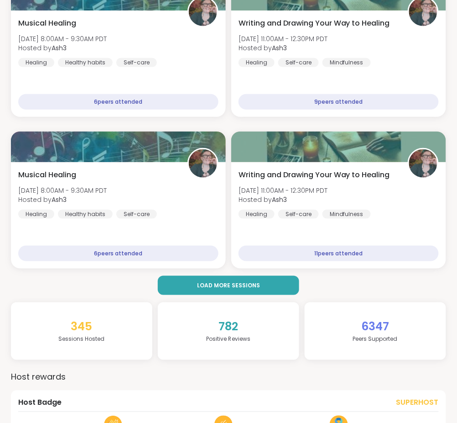
click at [220, 324] on span "782" at bounding box center [229, 327] width 20 height 16
click at [222, 284] on span "Load more sessions" at bounding box center [228, 285] width 63 height 8
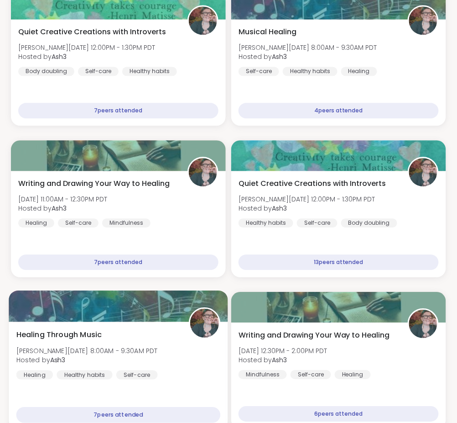
scroll to position [1704, 0]
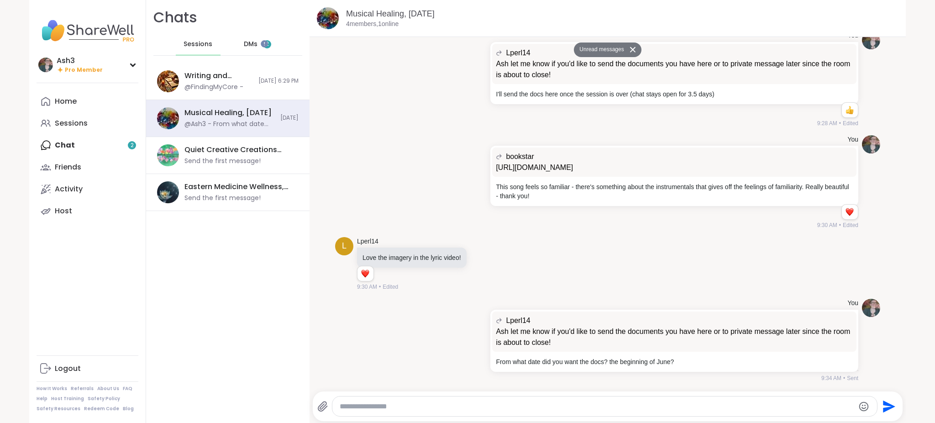
scroll to position [2455, 0]
click at [244, 42] on span "DMs" at bounding box center [251, 44] width 14 height 9
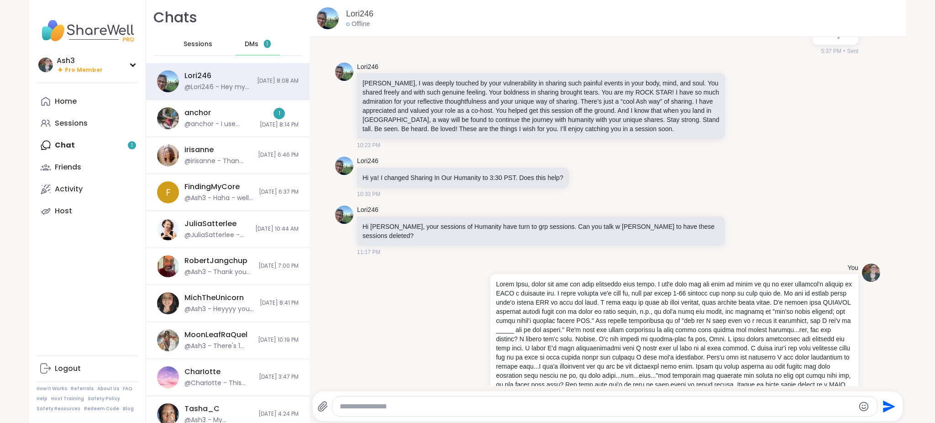
scroll to position [13263, 0]
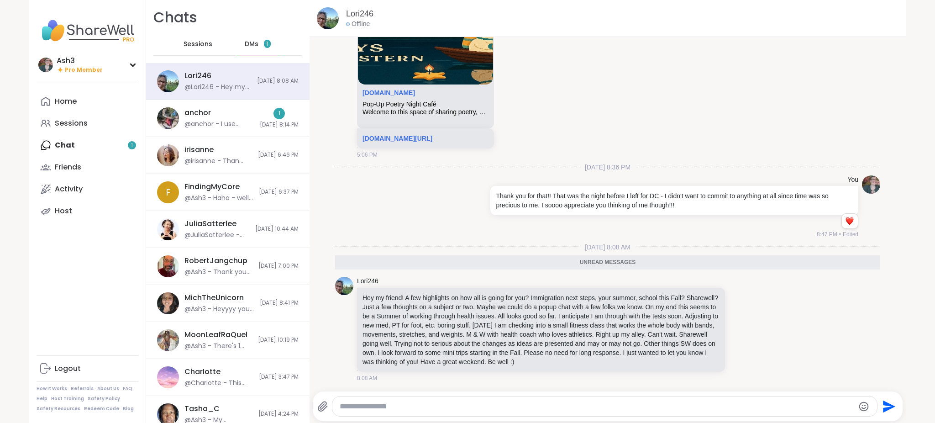
click at [395, 404] on textarea "Type your message" at bounding box center [597, 406] width 515 height 9
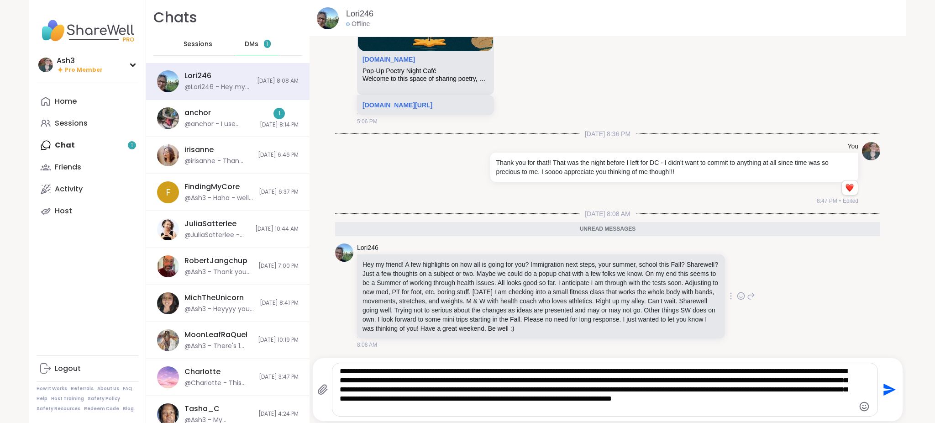
scroll to position [13297, 0]
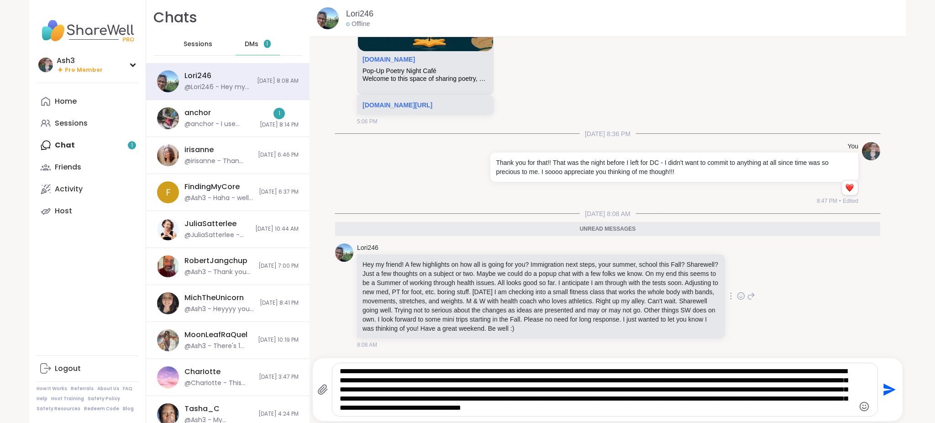
type textarea "**********"
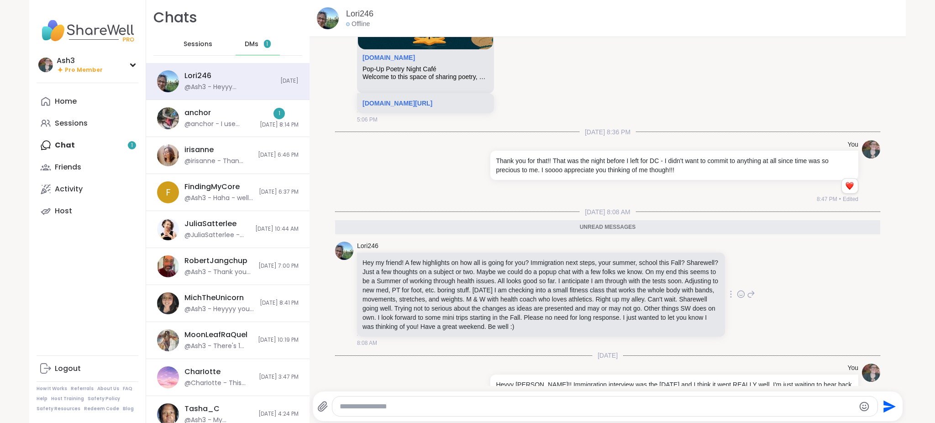
scroll to position [13354, 0]
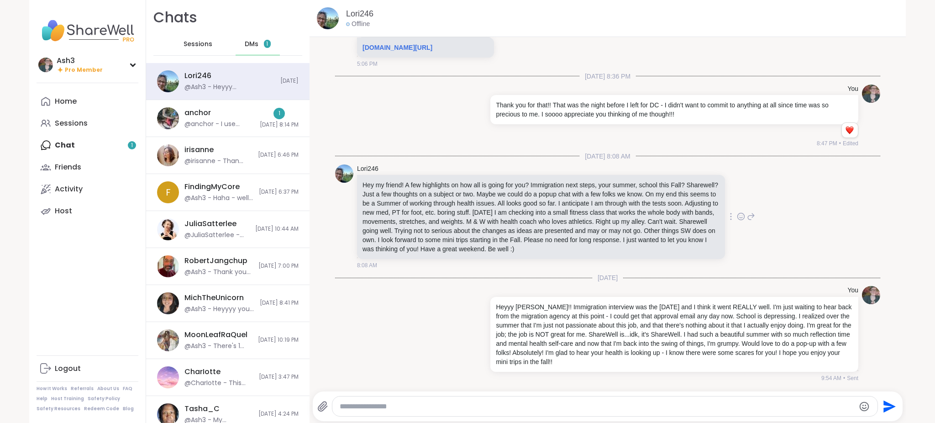
click at [466, 217] on icon at bounding box center [741, 216] width 8 height 9
click at [466, 199] on button "Select Reaction: Heart" at bounding box center [668, 202] width 18 height 18
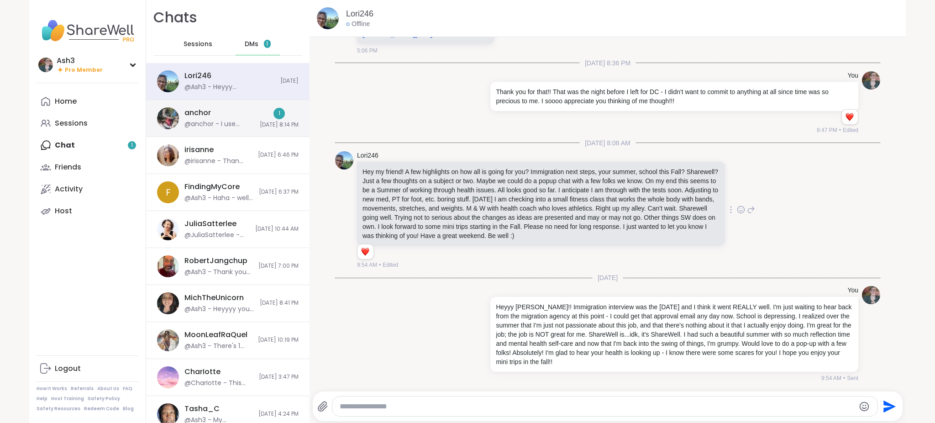
click at [241, 106] on div "anchor @anchor - I use affinity designer because I can own it. I've heard procr…" at bounding box center [227, 118] width 163 height 37
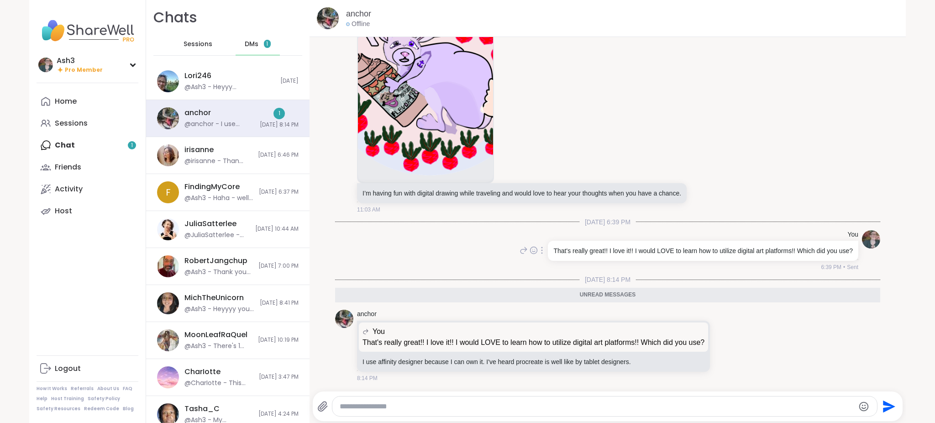
scroll to position [5120, 0]
click at [466, 343] on icon at bounding box center [725, 345] width 7 height 7
click at [466, 330] on div "Select Reaction: Heart" at bounding box center [653, 331] width 8 height 8
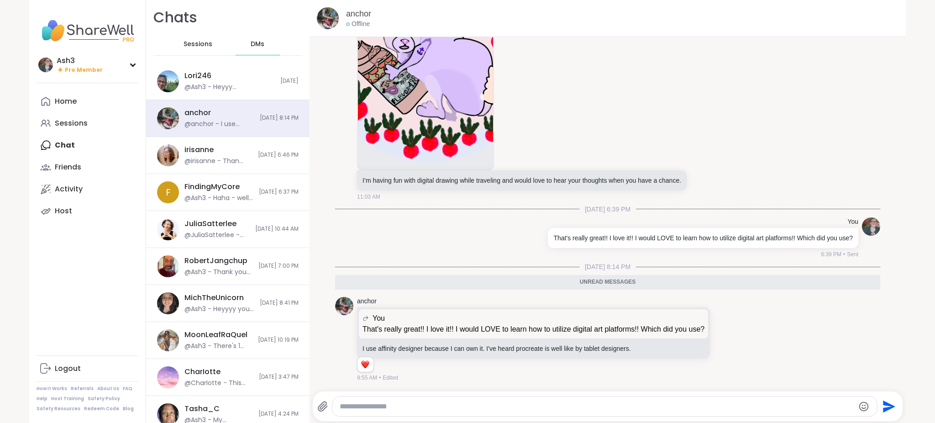
click at [466, 399] on div at bounding box center [604, 406] width 545 height 20
click at [466, 404] on textarea "Type your message" at bounding box center [597, 406] width 515 height 9
type textarea "*"
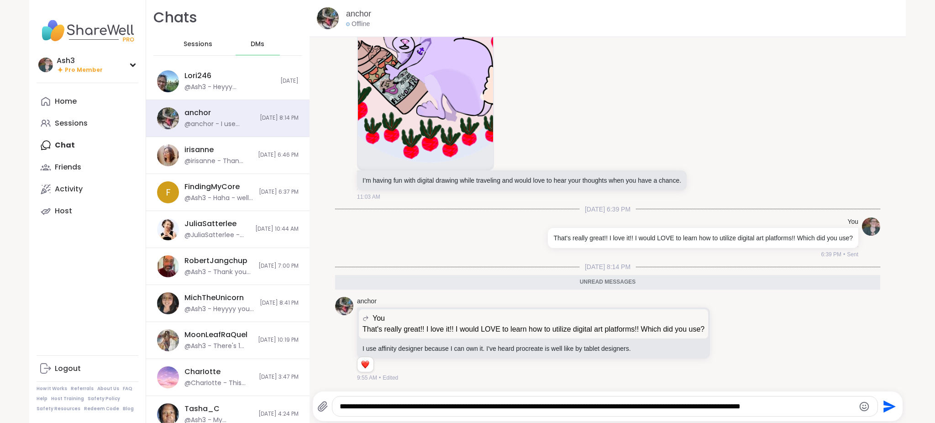
type textarea "**********"
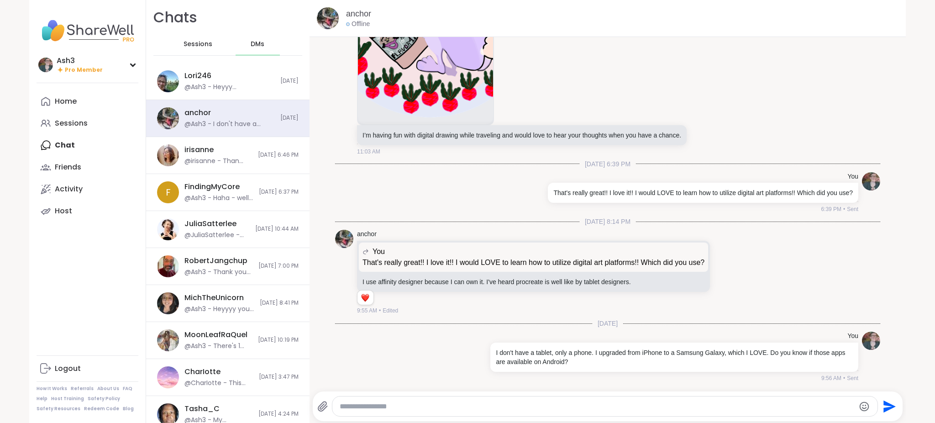
scroll to position [5179, 0]
click at [194, 37] on div "Sessions" at bounding box center [198, 44] width 45 height 22
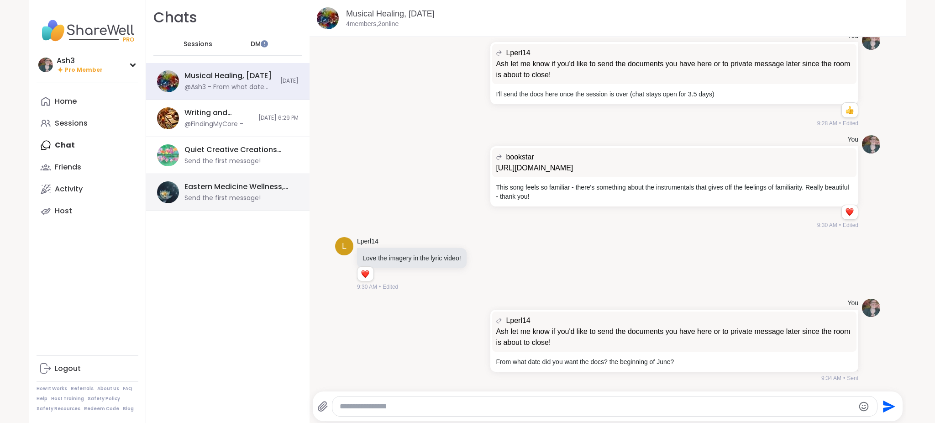
click at [210, 195] on div "Send the first message!" at bounding box center [222, 198] width 76 height 9
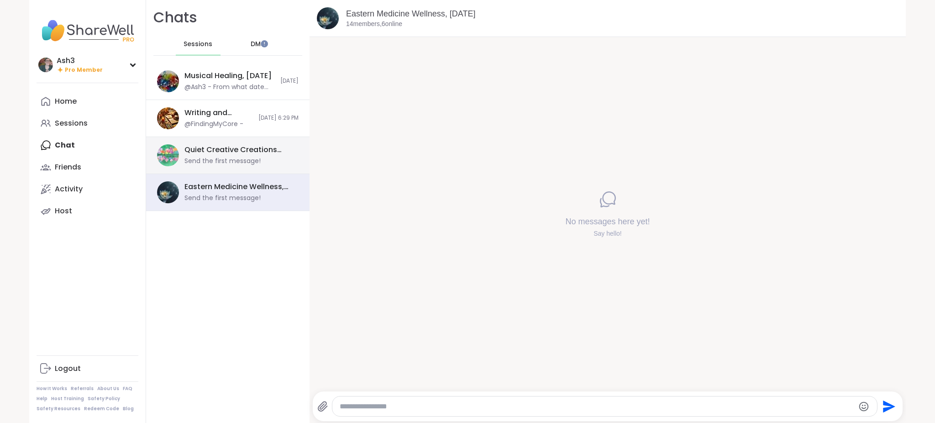
click at [204, 146] on div "Quiet Creative Creations with Introverts, [DATE]" at bounding box center [238, 150] width 109 height 10
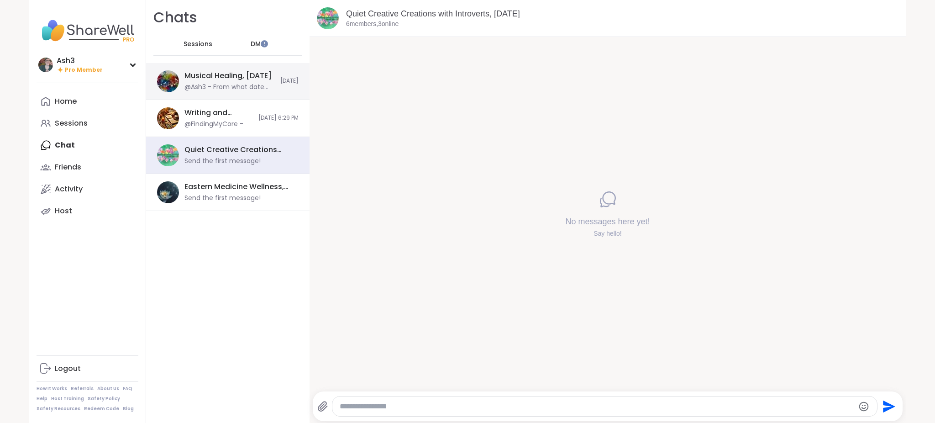
click at [218, 87] on div "@Ash3 - From what date did you want the docs? the beginning of June?" at bounding box center [229, 87] width 90 height 9
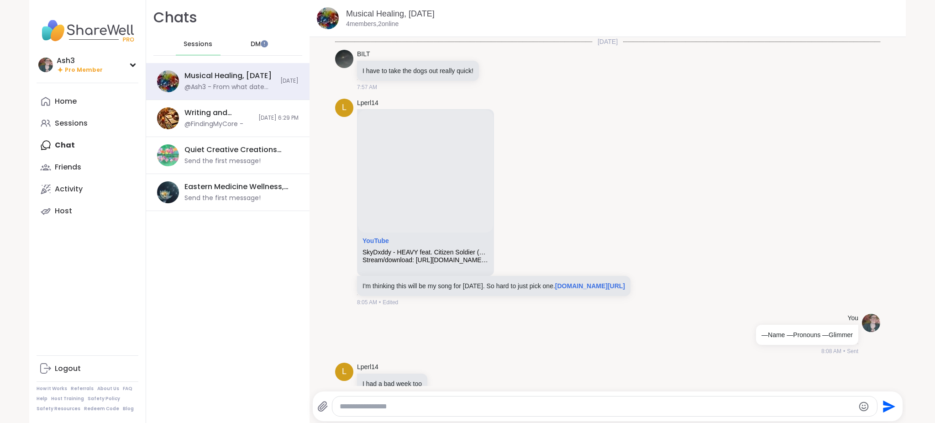
scroll to position [2433, 0]
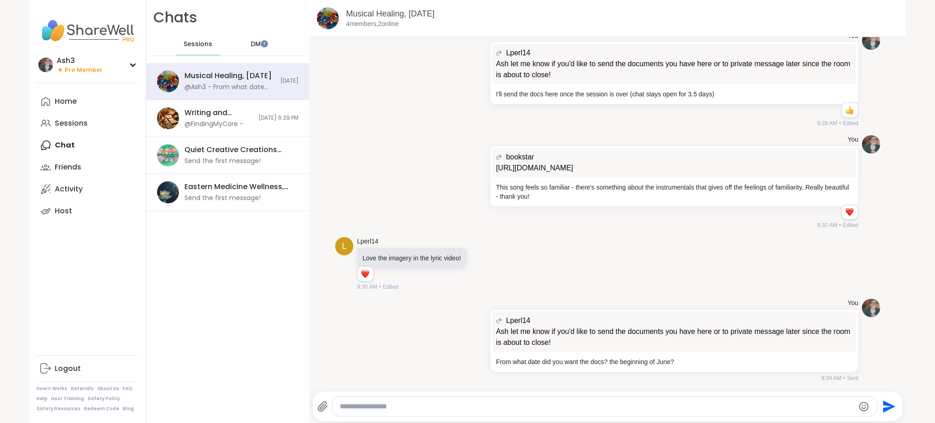
click at [386, 404] on textarea "Type your message" at bounding box center [597, 406] width 515 height 9
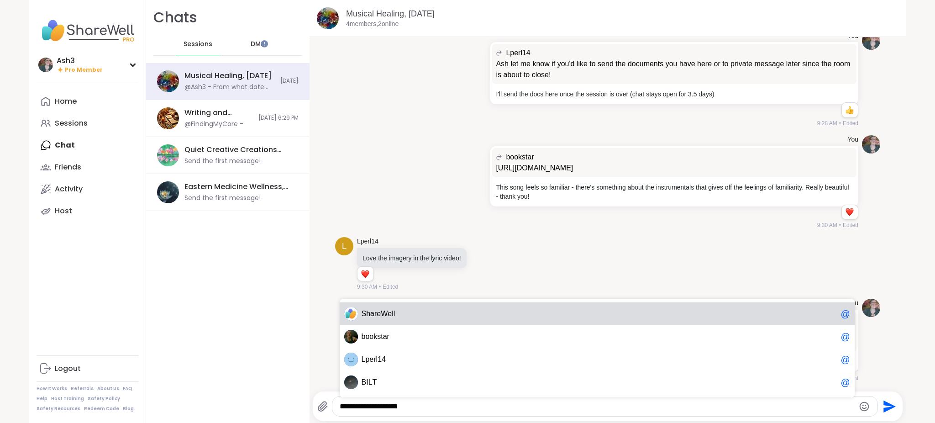
type textarea "**********"
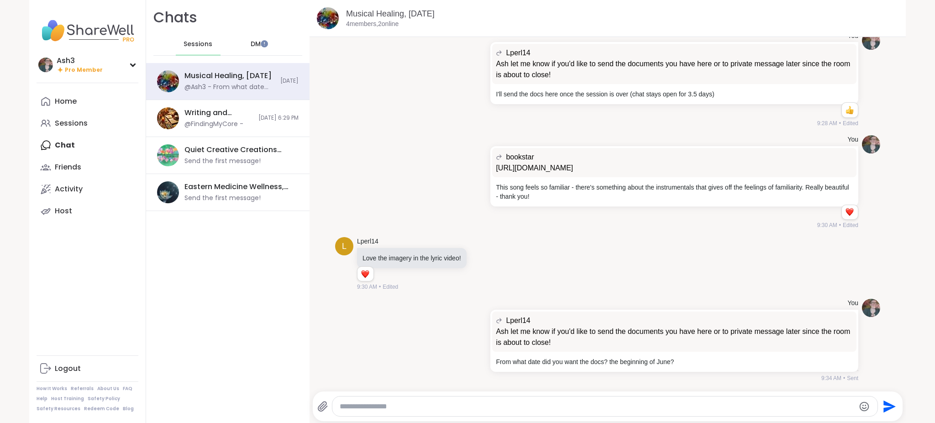
scroll to position [2482, 0]
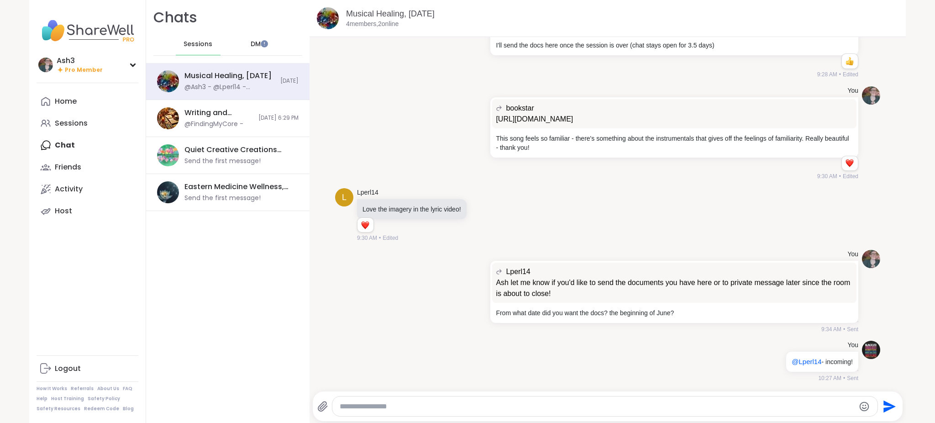
paste textarea "**********"
type textarea "**********"
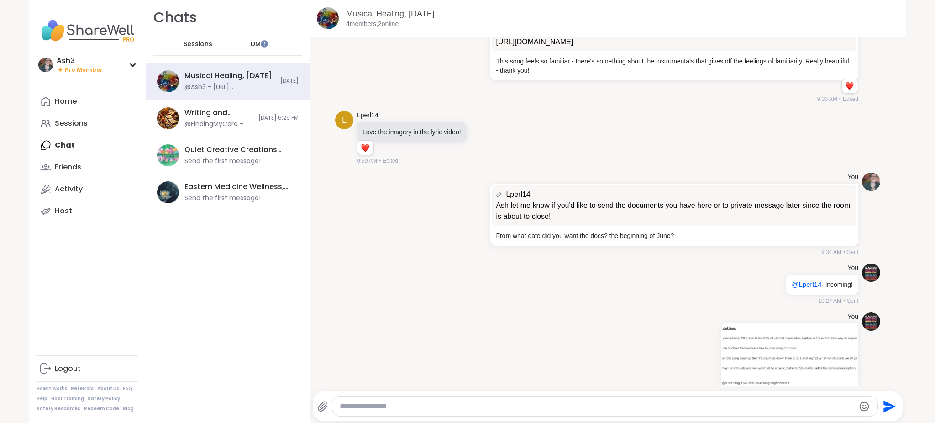
paste textarea "**********"
type textarea "**********"
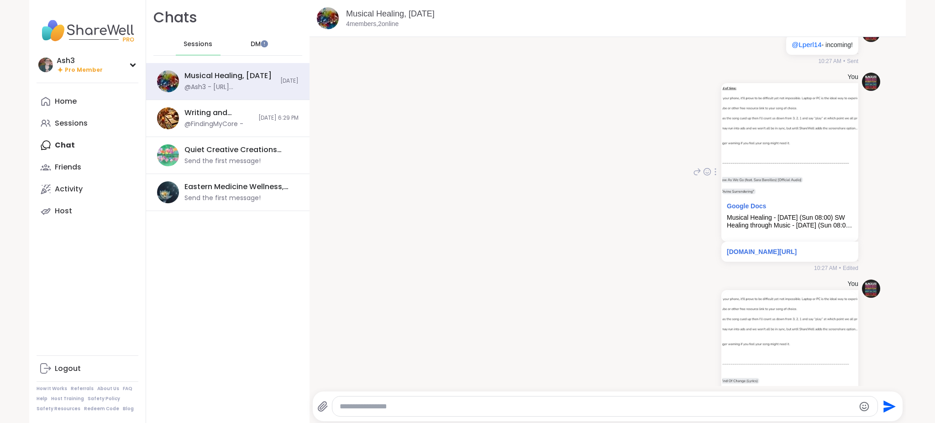
scroll to position [2896, 0]
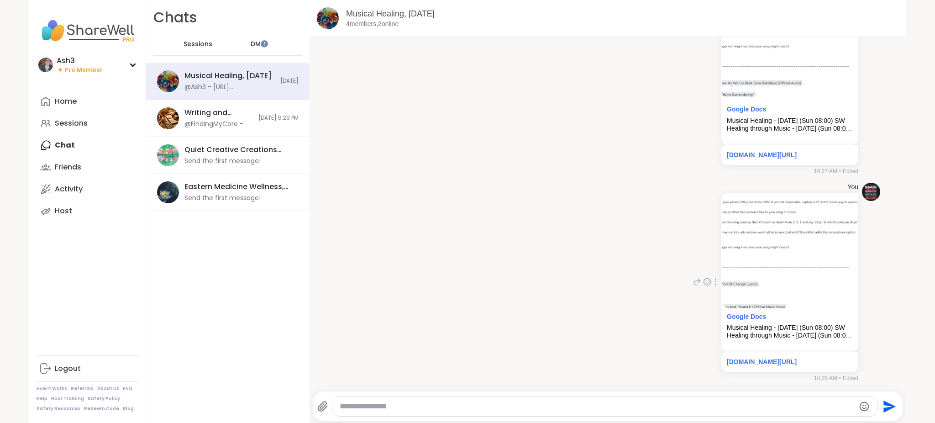
paste textarea "**********"
type textarea "**********"
paste textarea "**********"
type textarea "**********"
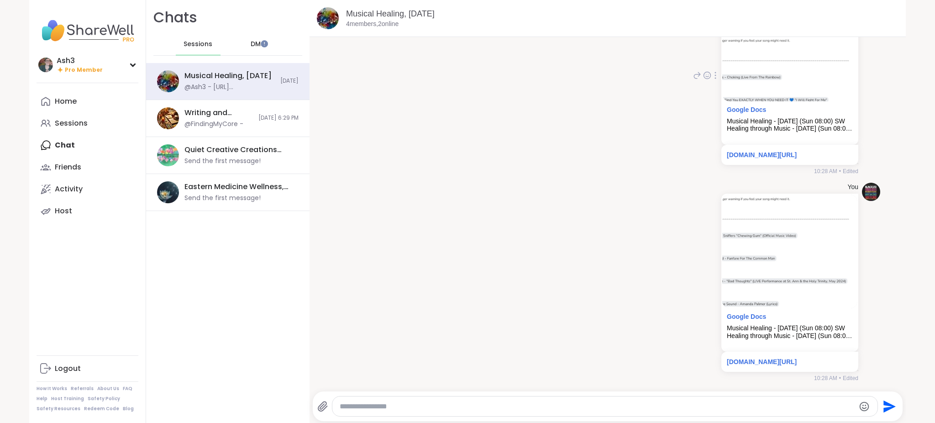
scroll to position [3310, 0]
paste textarea "**********"
type textarea "**********"
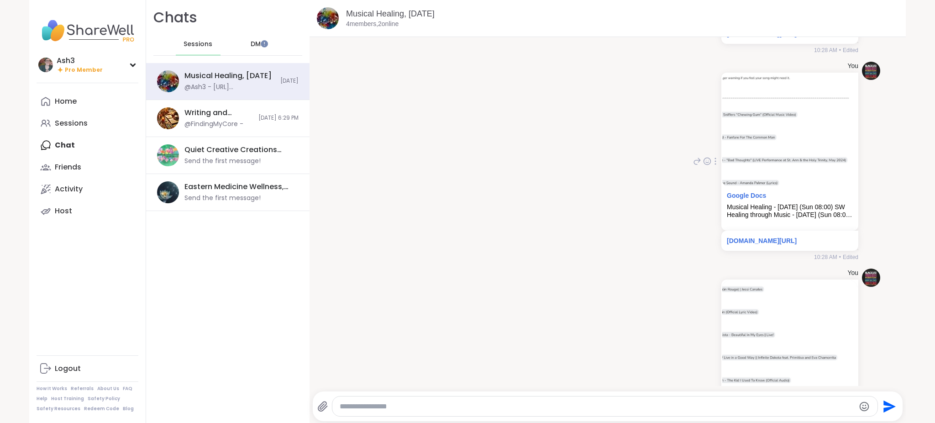
scroll to position [3517, 0]
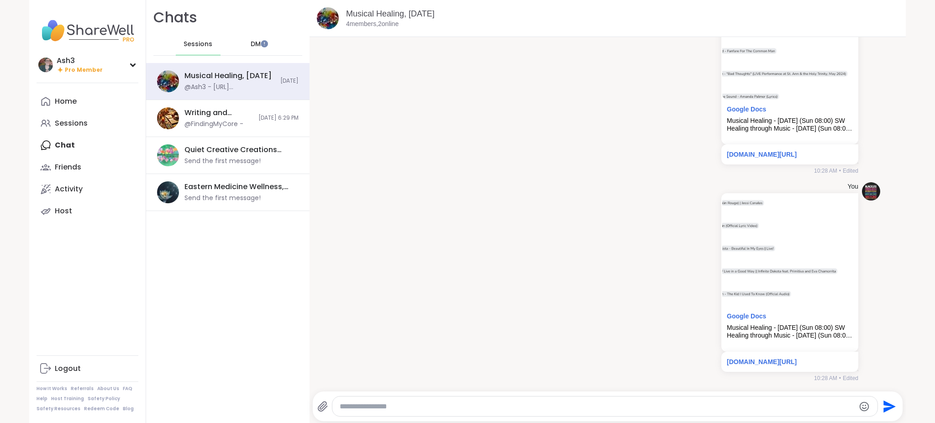
paste textarea "**********"
type textarea "**********"
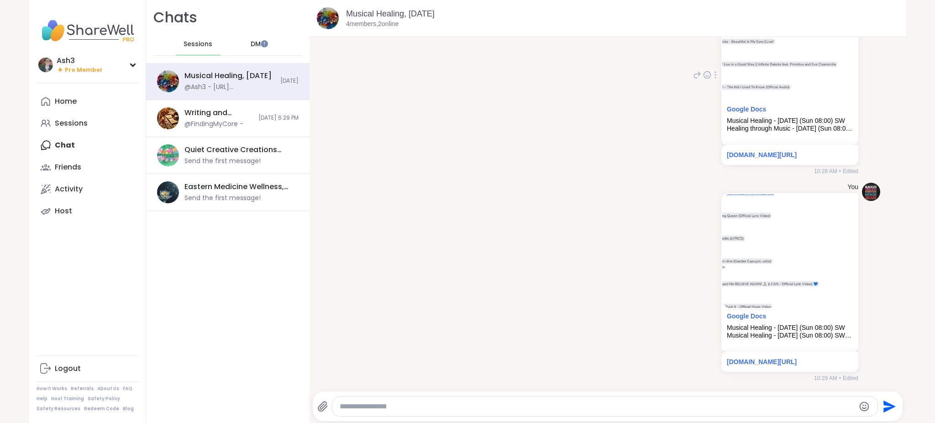
scroll to position [3723, 0]
